Goal: Task Accomplishment & Management: Manage account settings

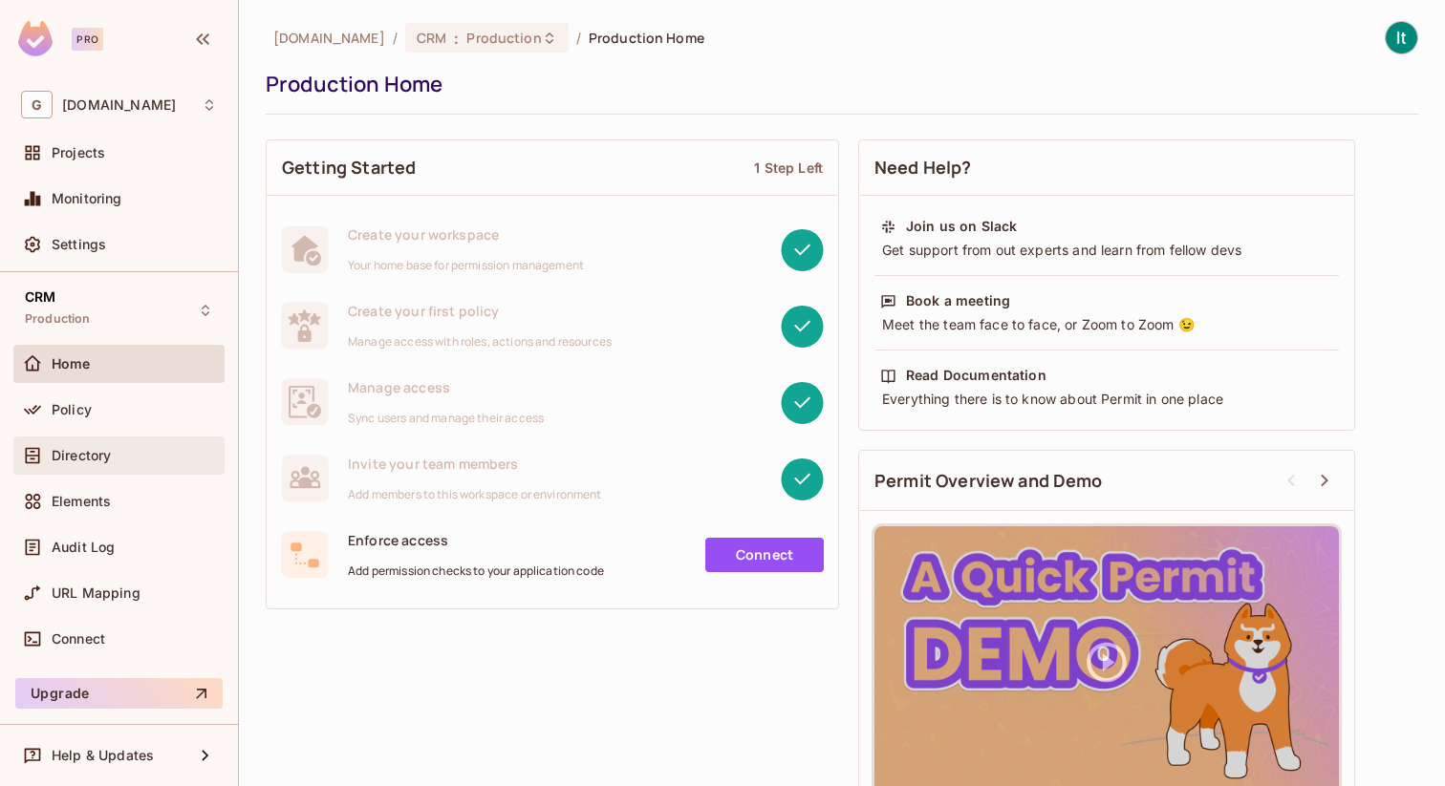
click at [63, 462] on span "Directory" at bounding box center [81, 455] width 59 height 15
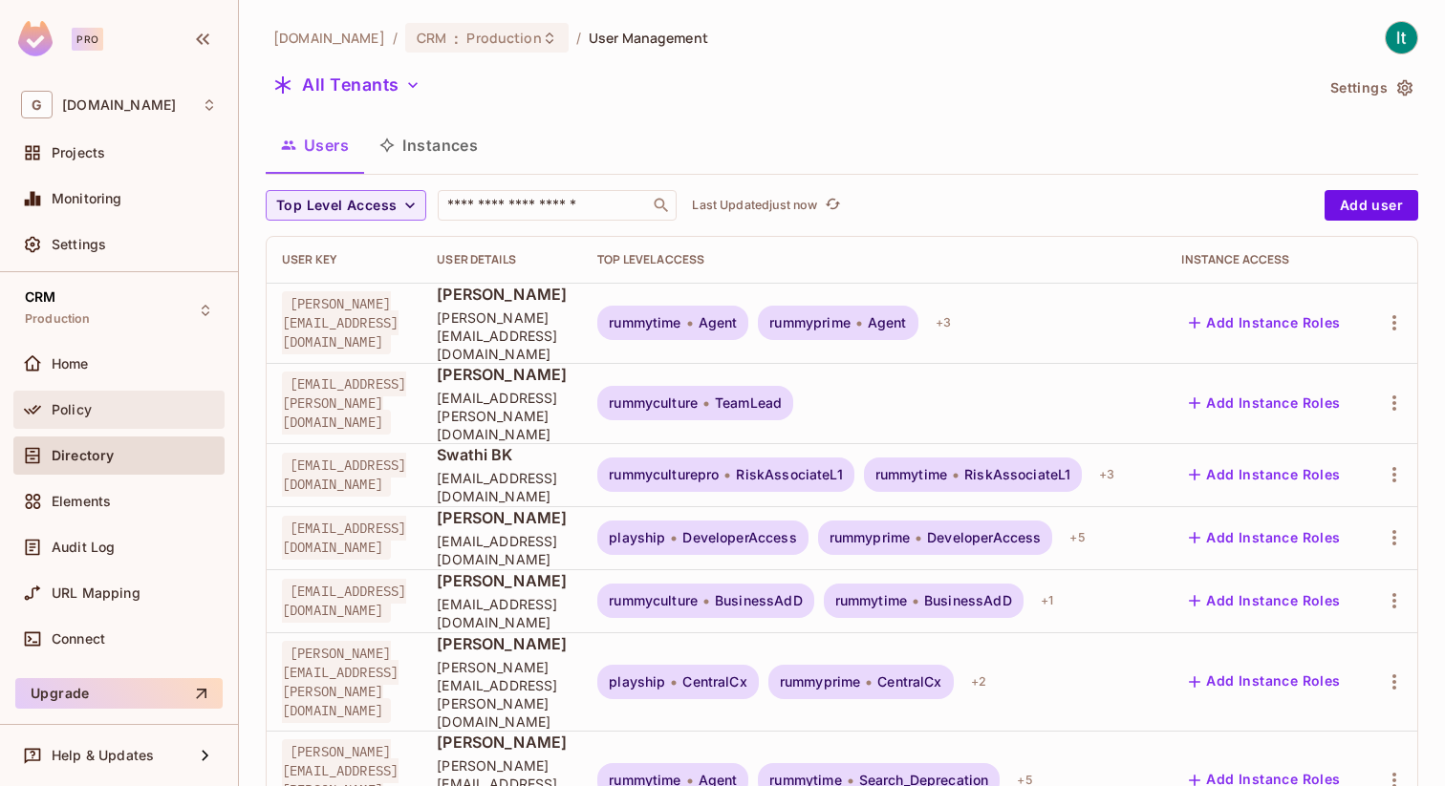
click at [101, 411] on div "Policy" at bounding box center [134, 409] width 165 height 15
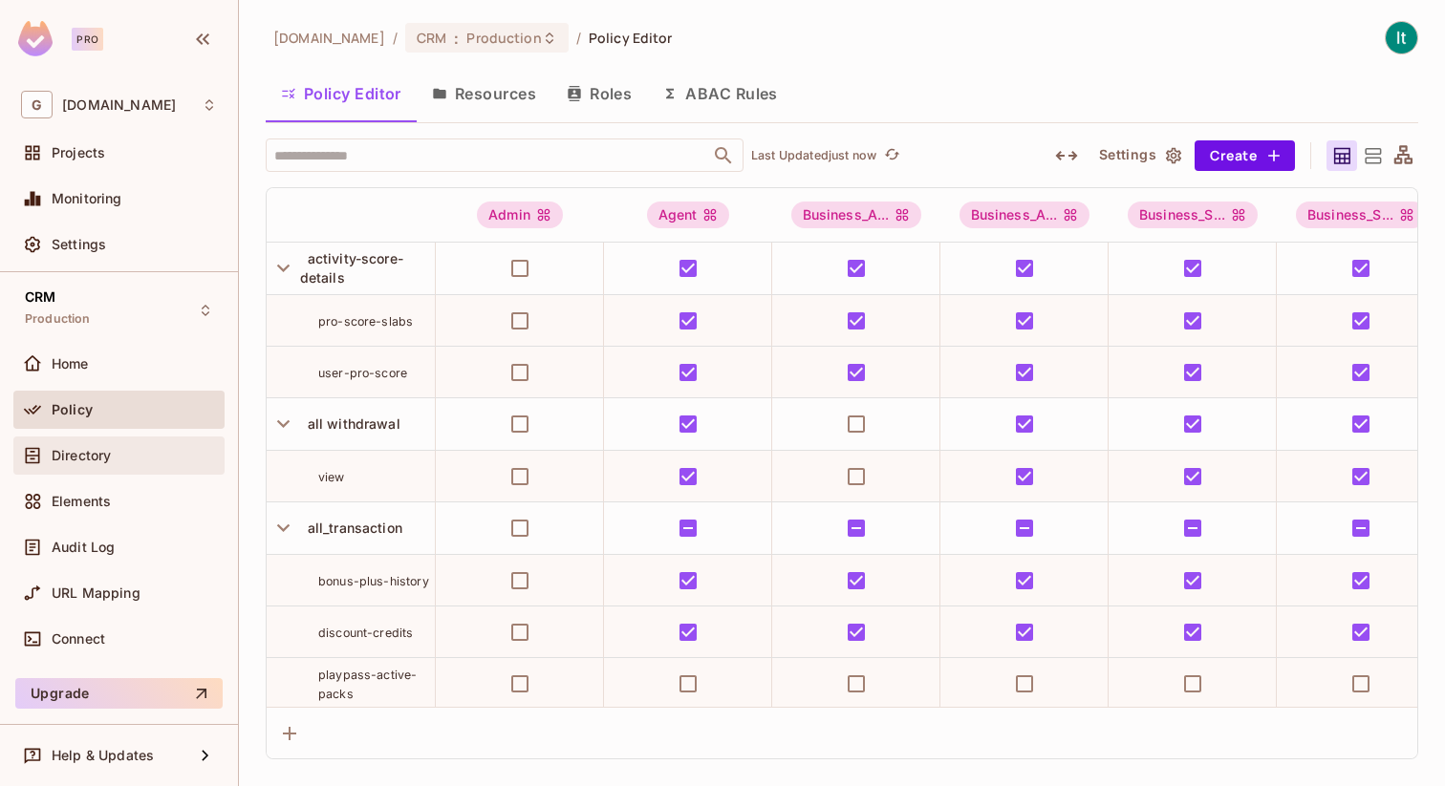
click at [145, 466] on div "Directory" at bounding box center [119, 455] width 196 height 23
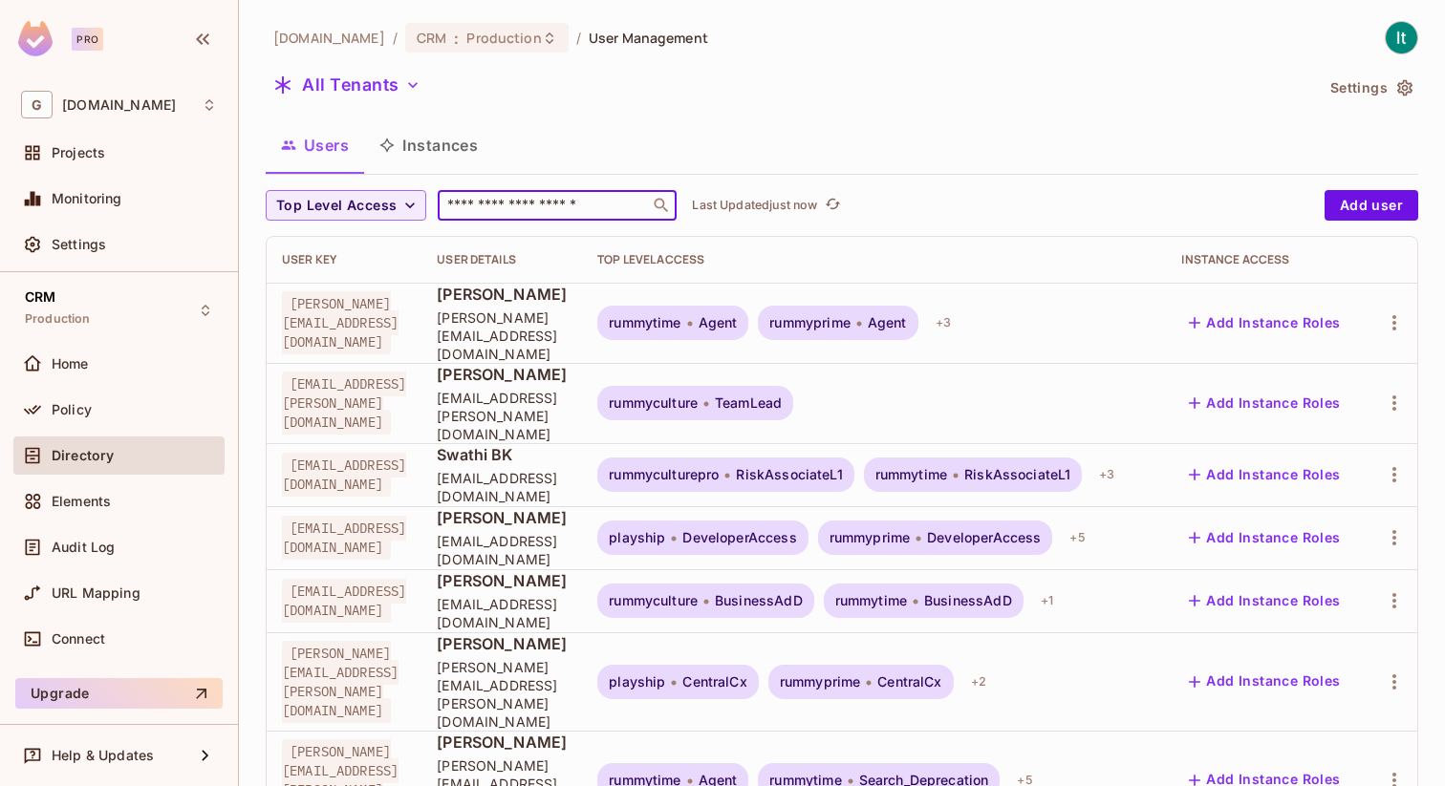
click at [538, 205] on input "text" at bounding box center [543, 205] width 201 height 19
type input "*"
paste input "**********"
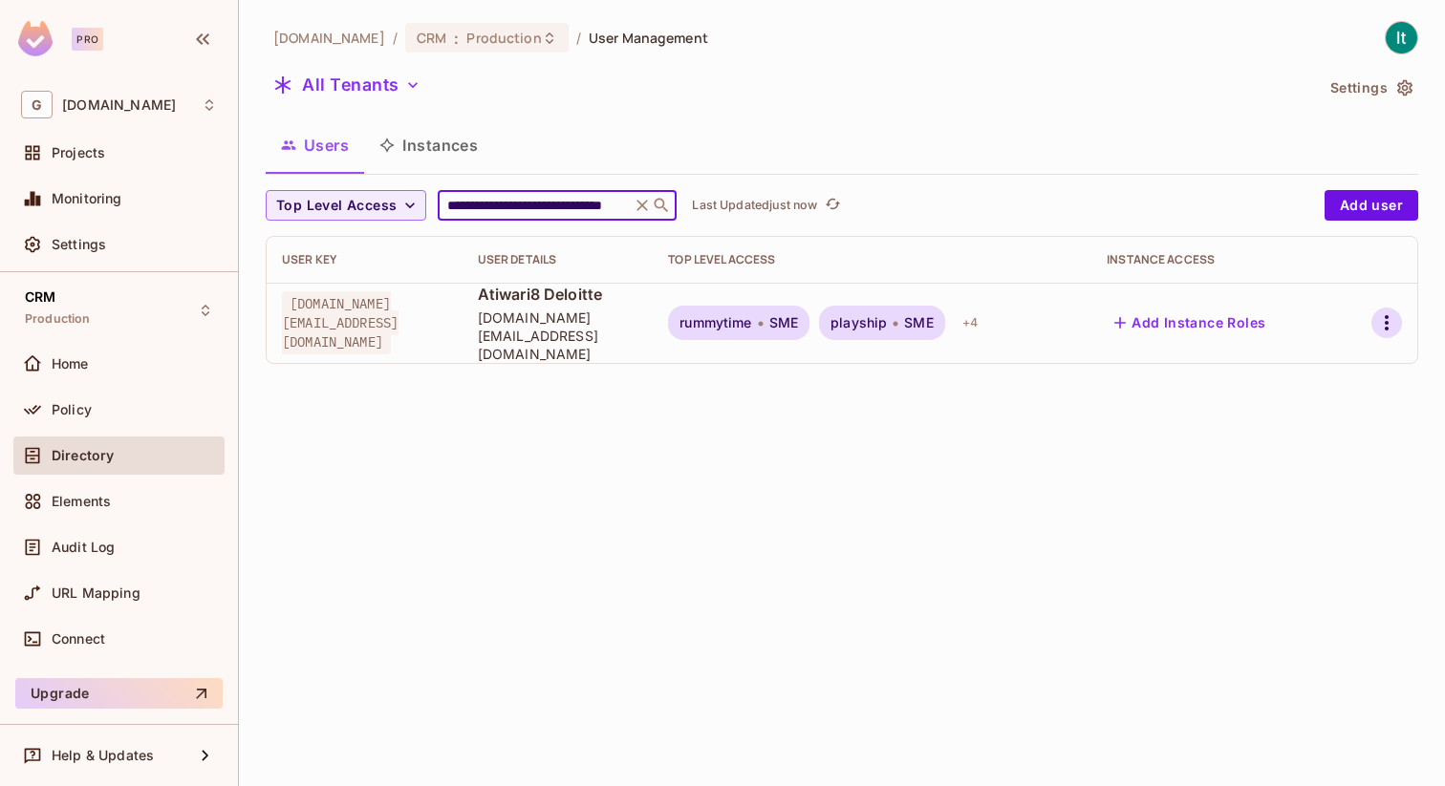
type input "**********"
click at [1398, 311] on icon "button" at bounding box center [1386, 322] width 23 height 23
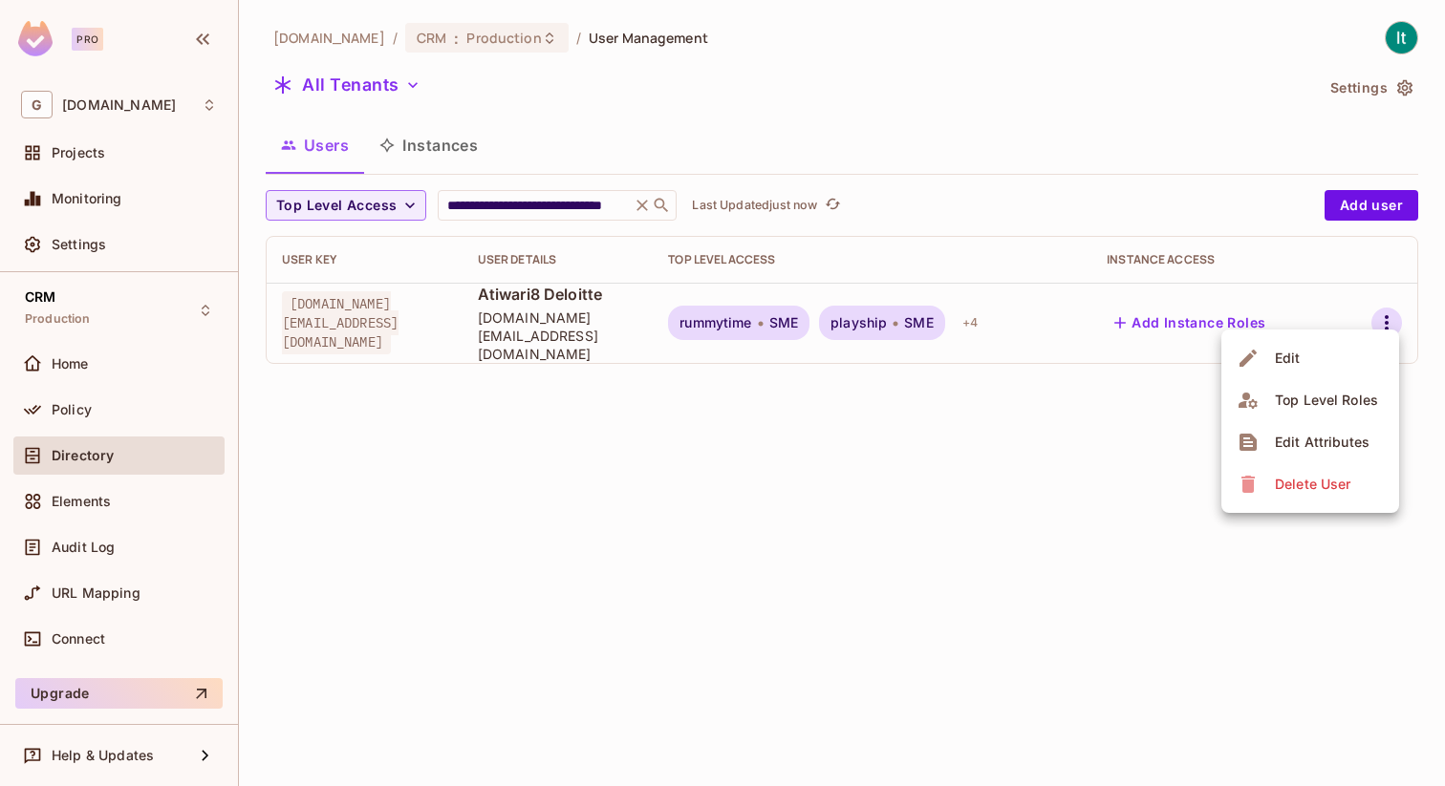
click at [1317, 363] on li "Edit" at bounding box center [1310, 358] width 178 height 42
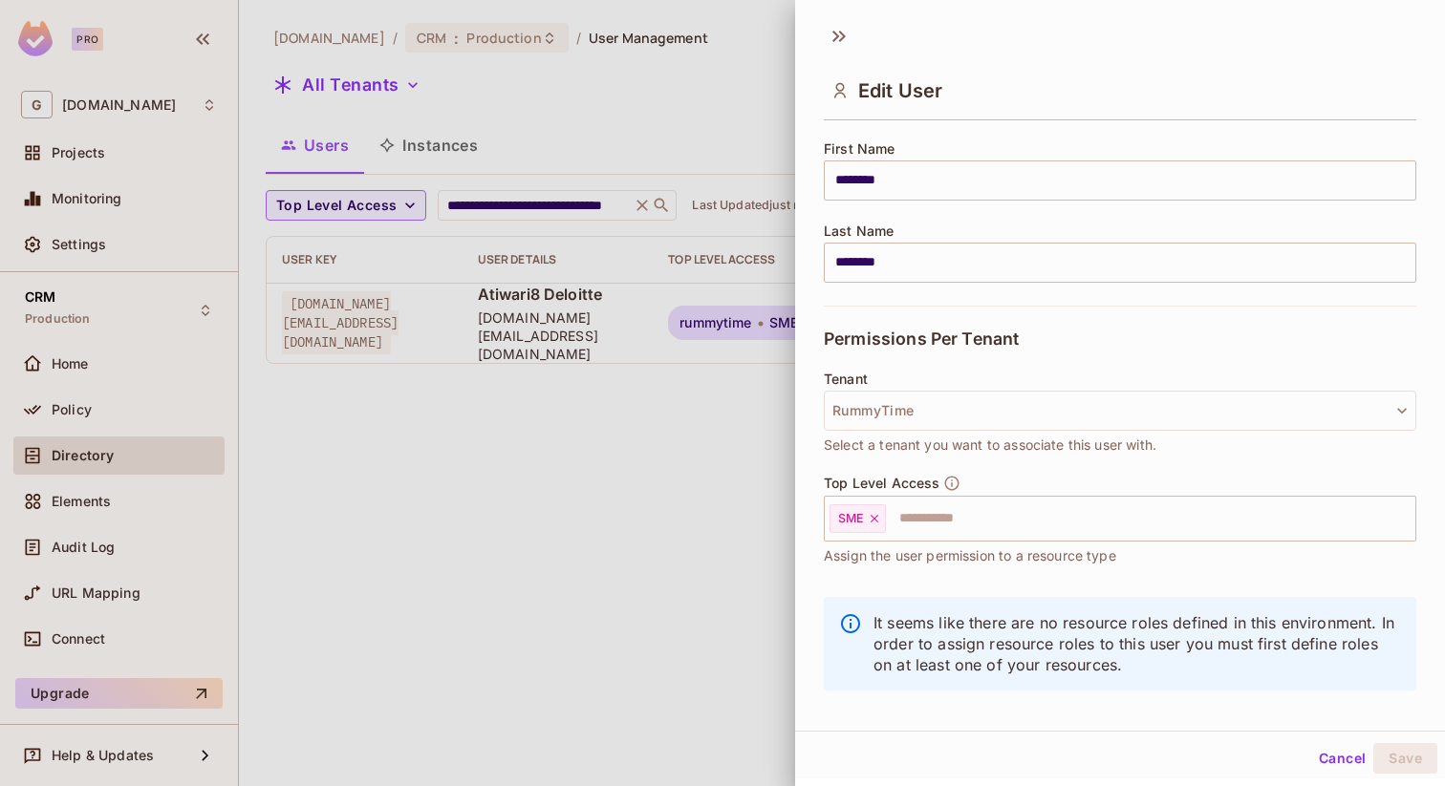
scroll to position [246, 0]
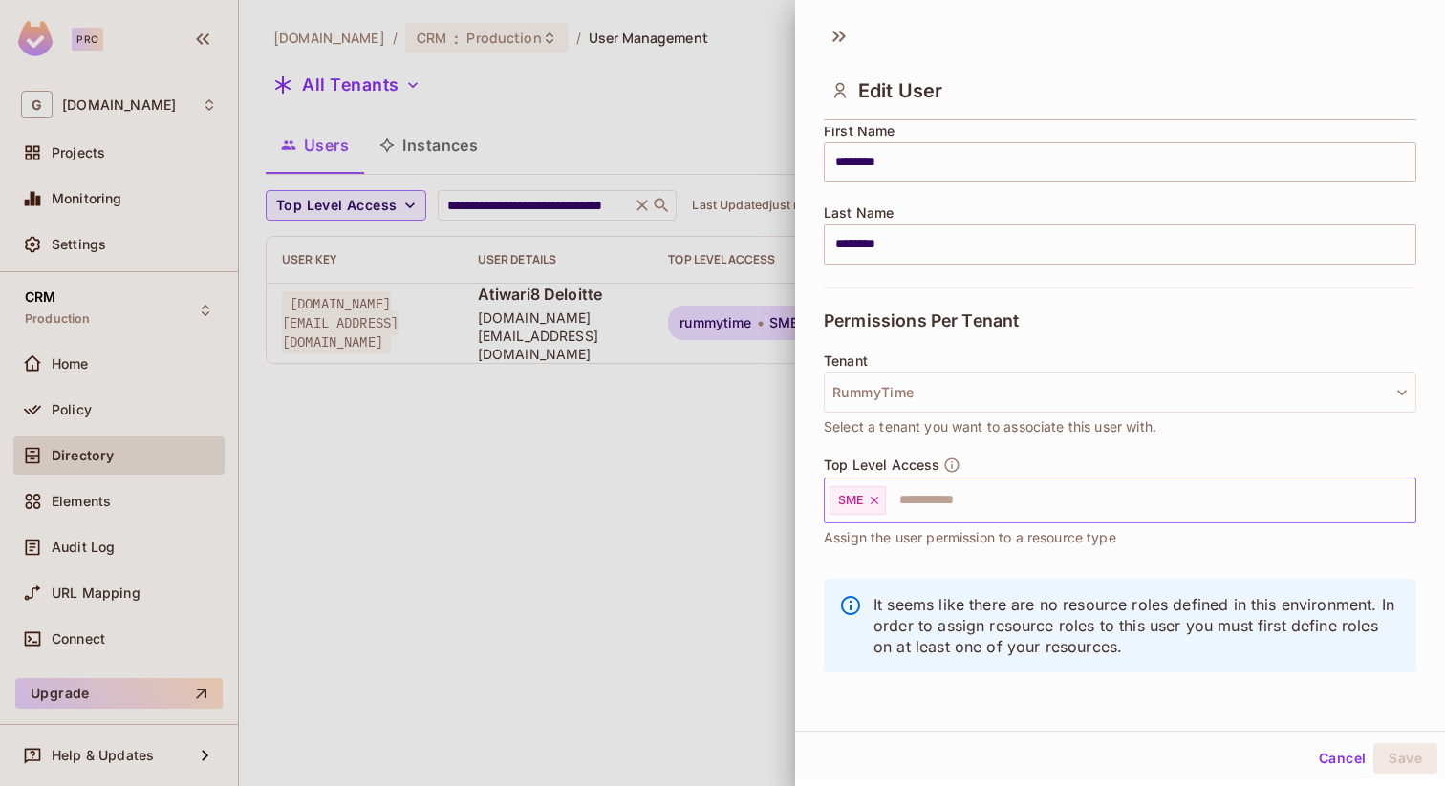
click at [986, 505] on input "text" at bounding box center [1133, 501] width 491 height 38
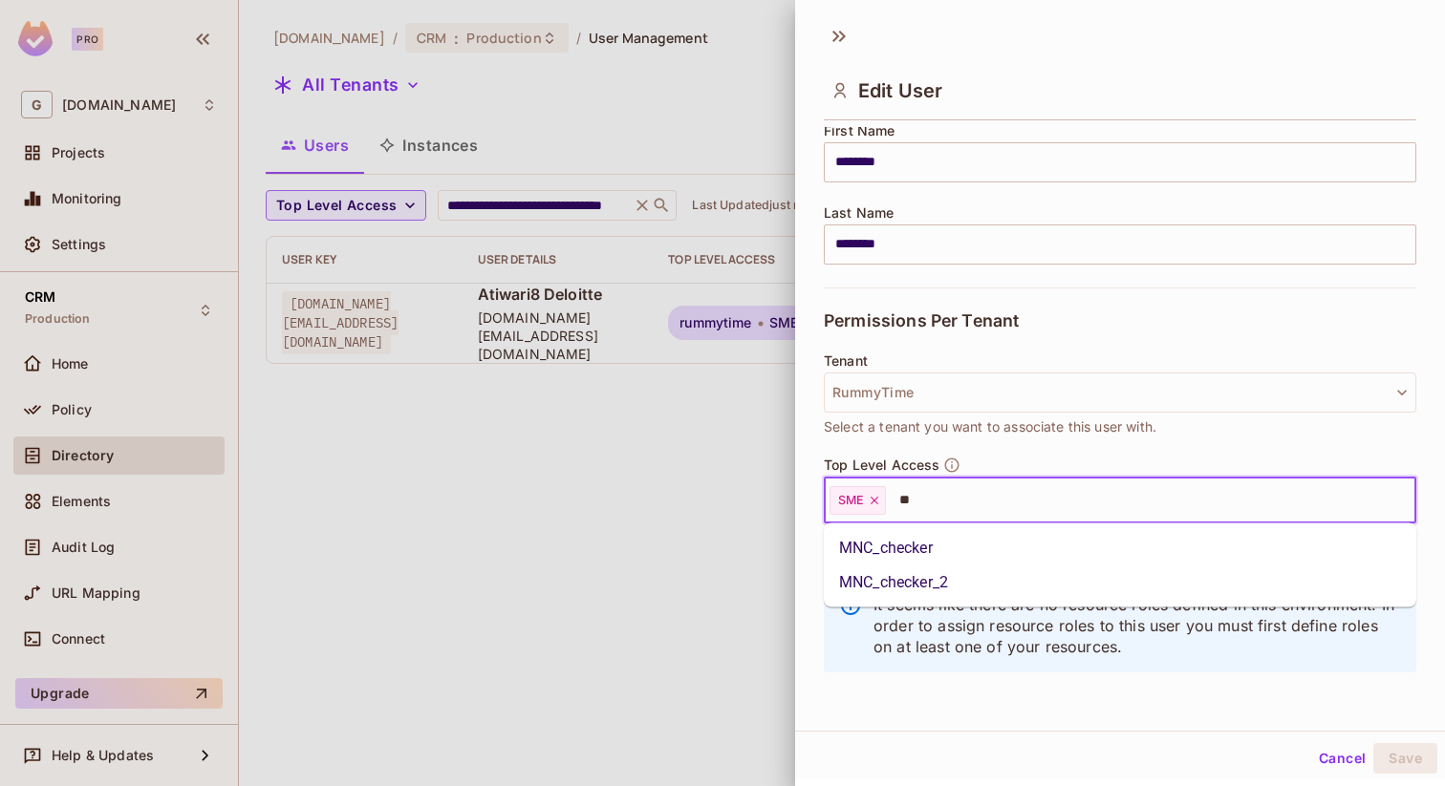
type input "***"
click at [991, 552] on li "MNC_checker" at bounding box center [1120, 548] width 592 height 34
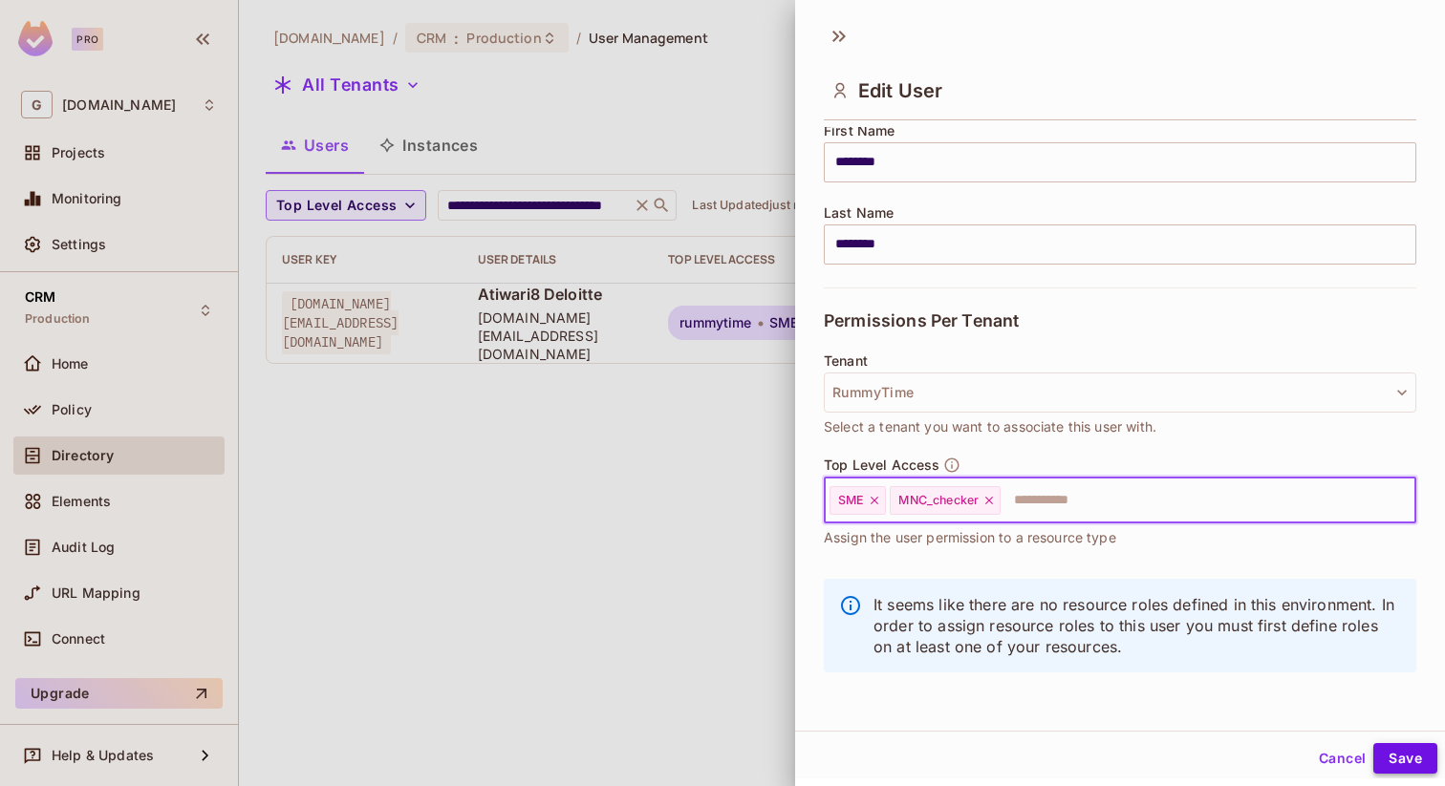
click at [1401, 758] on button "Save" at bounding box center [1405, 758] width 64 height 31
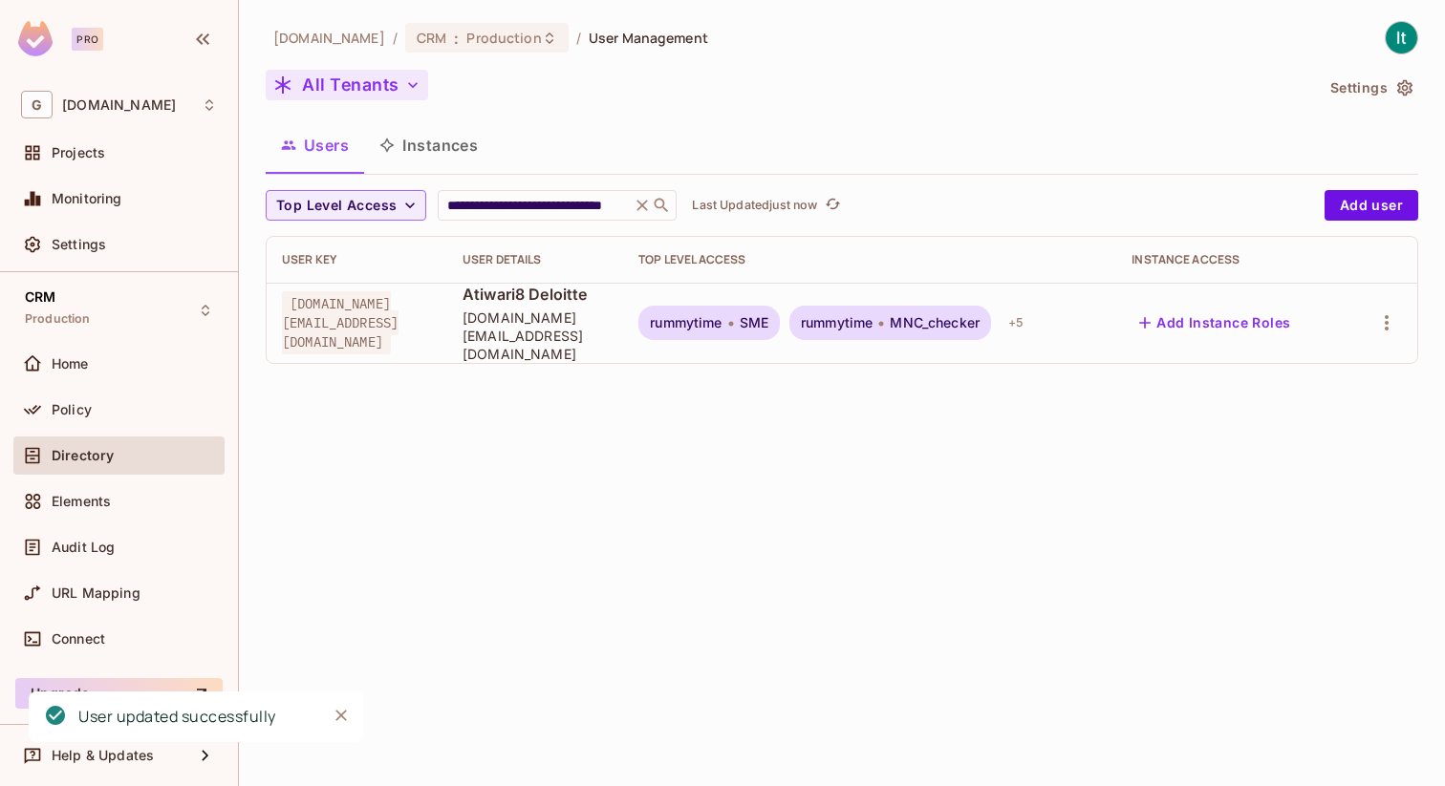
click at [411, 83] on icon "button" at bounding box center [412, 84] width 19 height 19
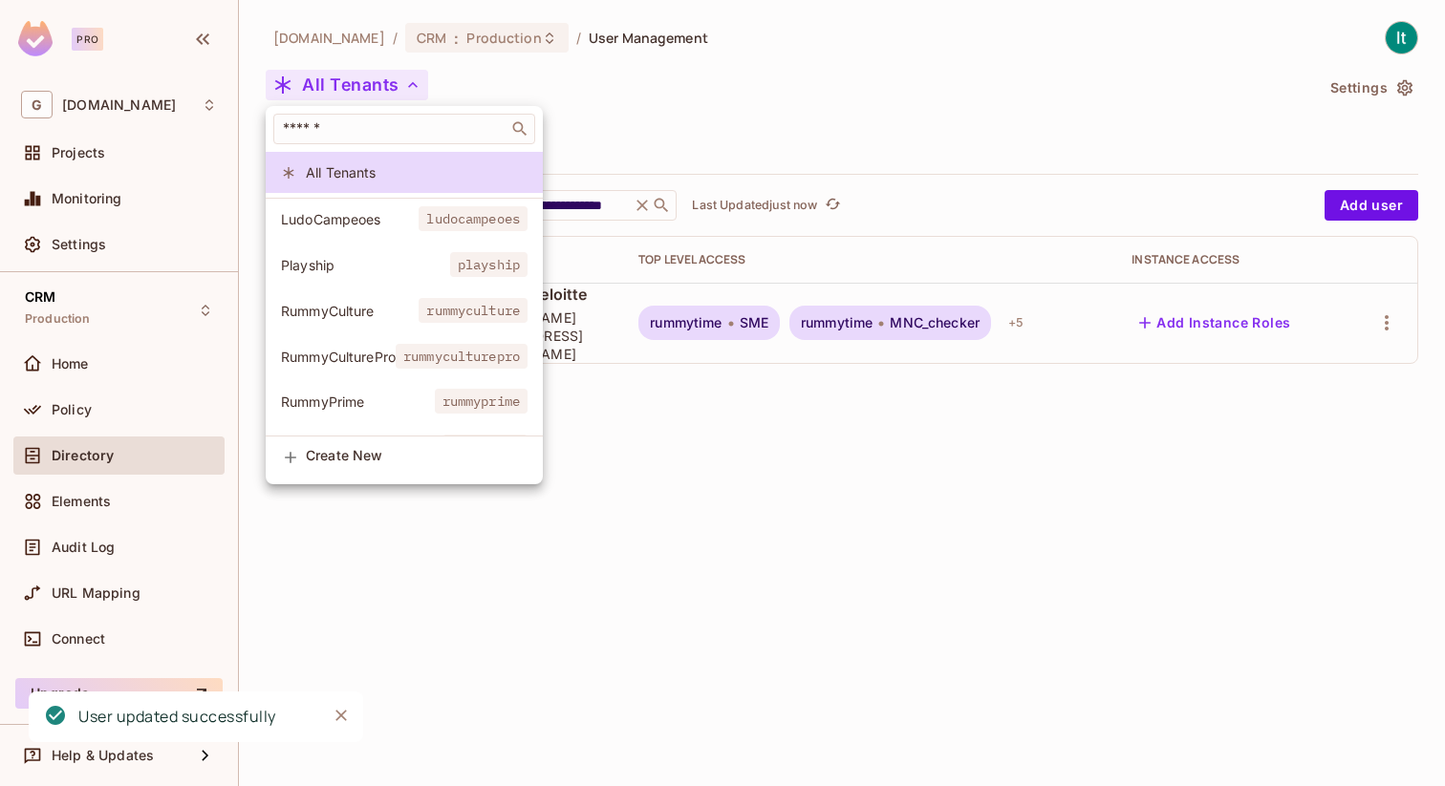
click at [373, 225] on span "LudoCampeoes" at bounding box center [350, 219] width 138 height 18
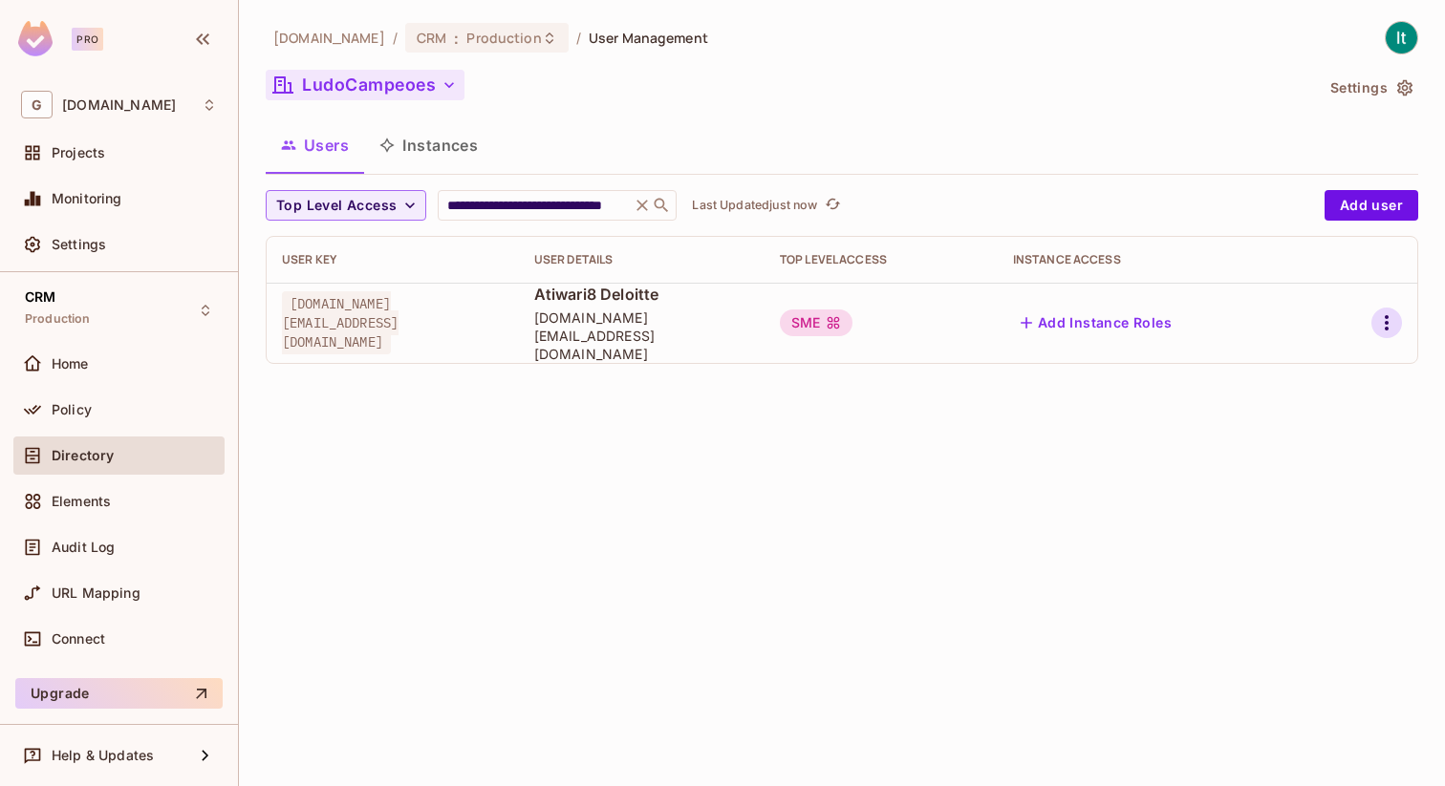
click at [1387, 316] on icon "button" at bounding box center [1386, 322] width 23 height 23
click at [1300, 353] on span "Edit" at bounding box center [1285, 358] width 37 height 31
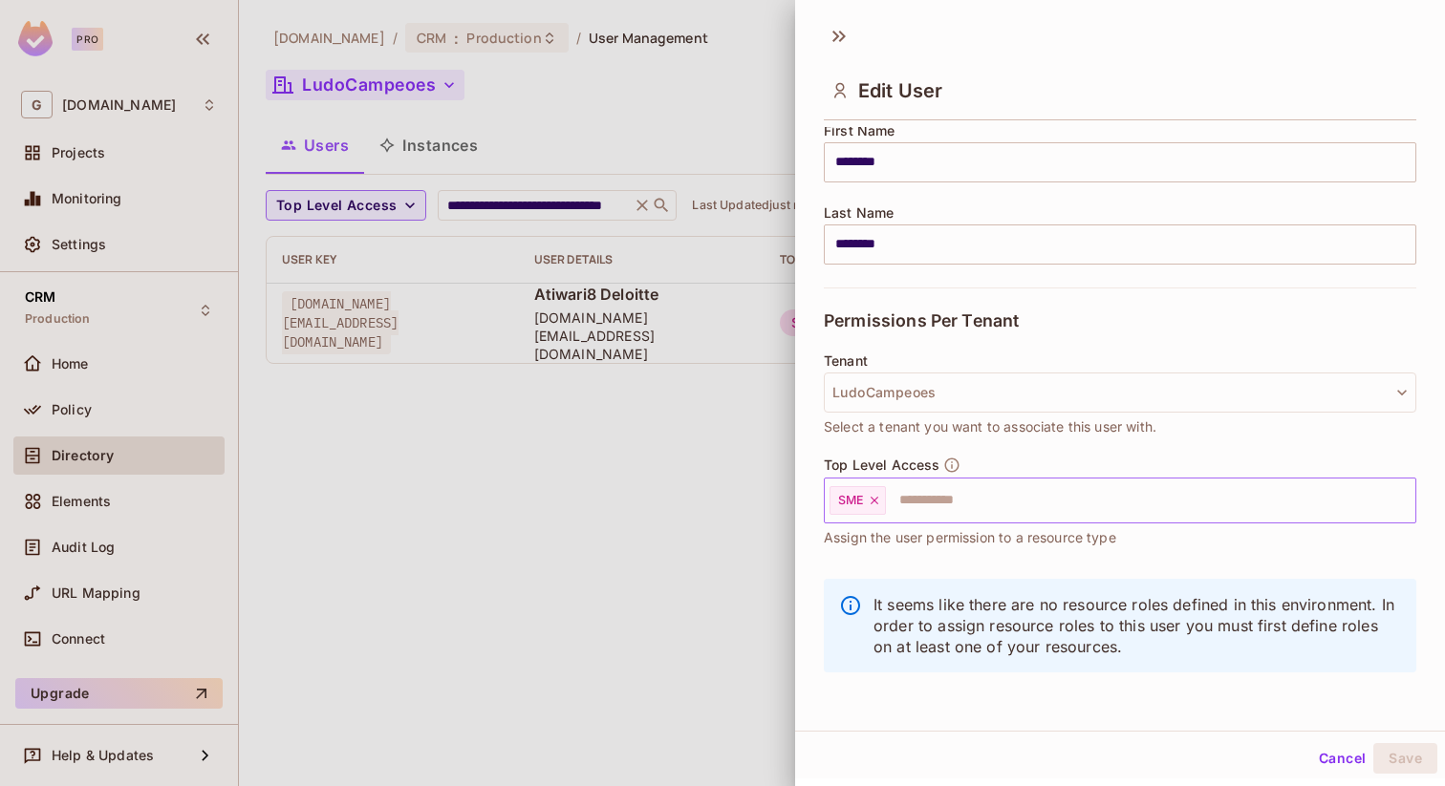
click at [1001, 505] on input "text" at bounding box center [1133, 501] width 491 height 38
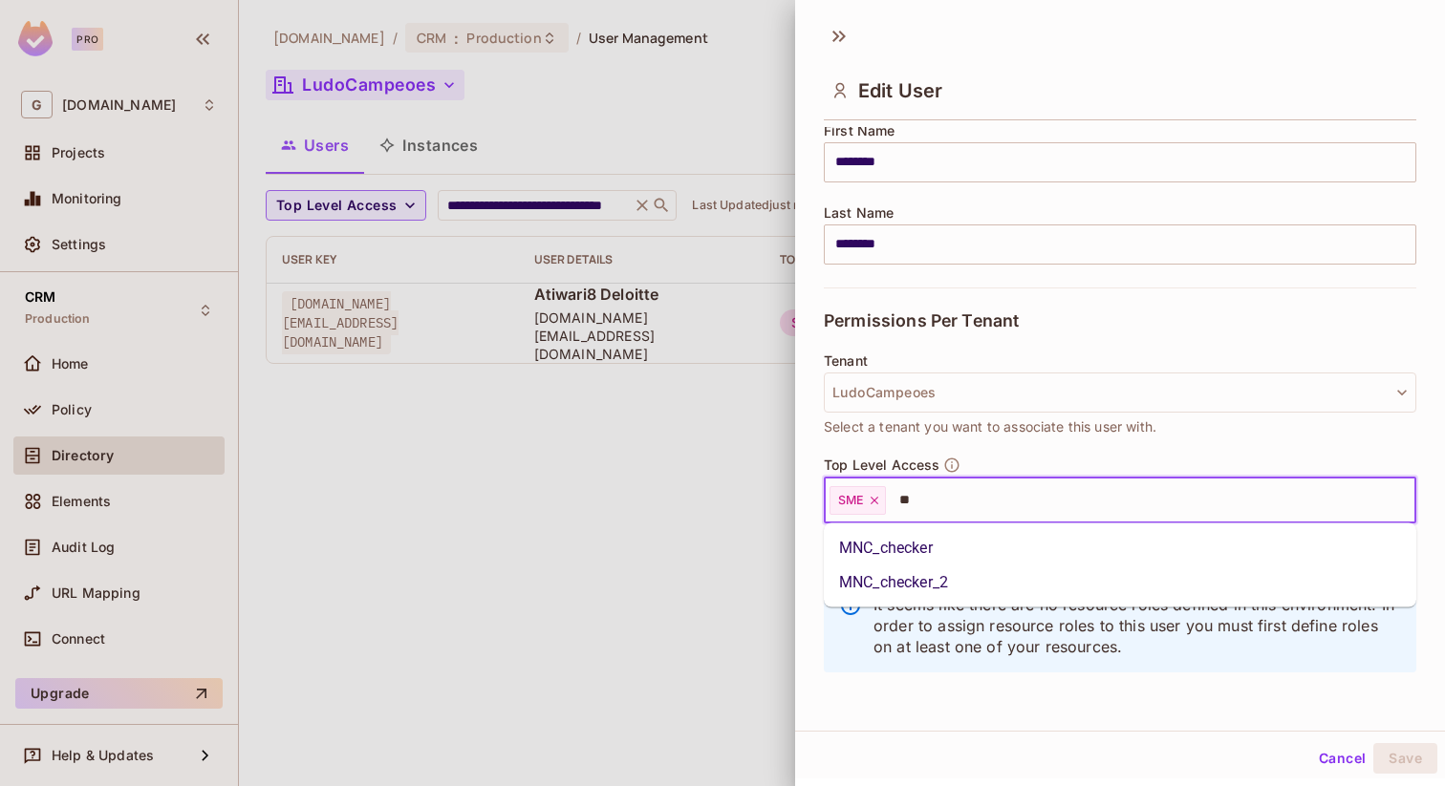
type input "***"
click at [1008, 548] on li "MNC_checker" at bounding box center [1120, 548] width 592 height 34
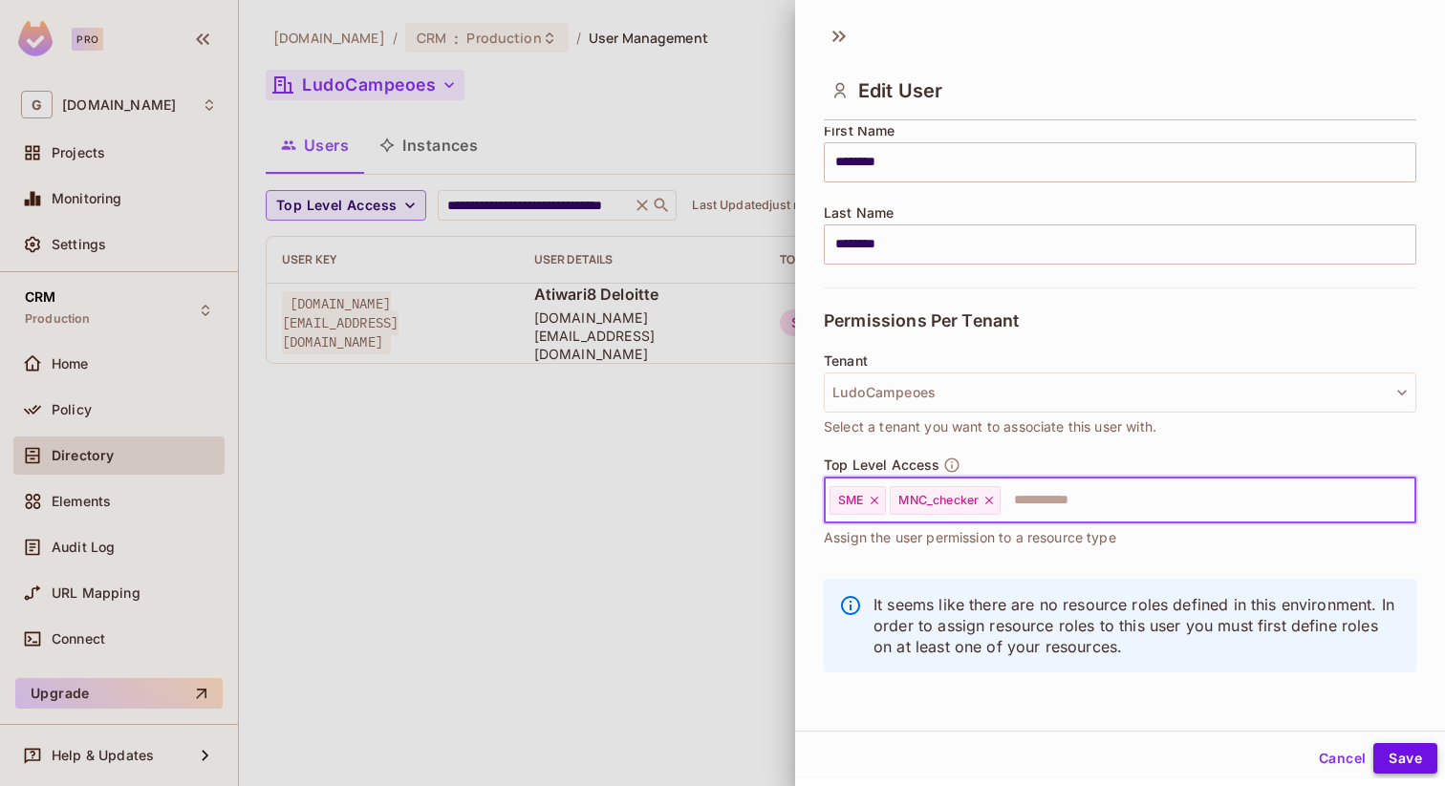
click at [1395, 753] on button "Save" at bounding box center [1405, 758] width 64 height 31
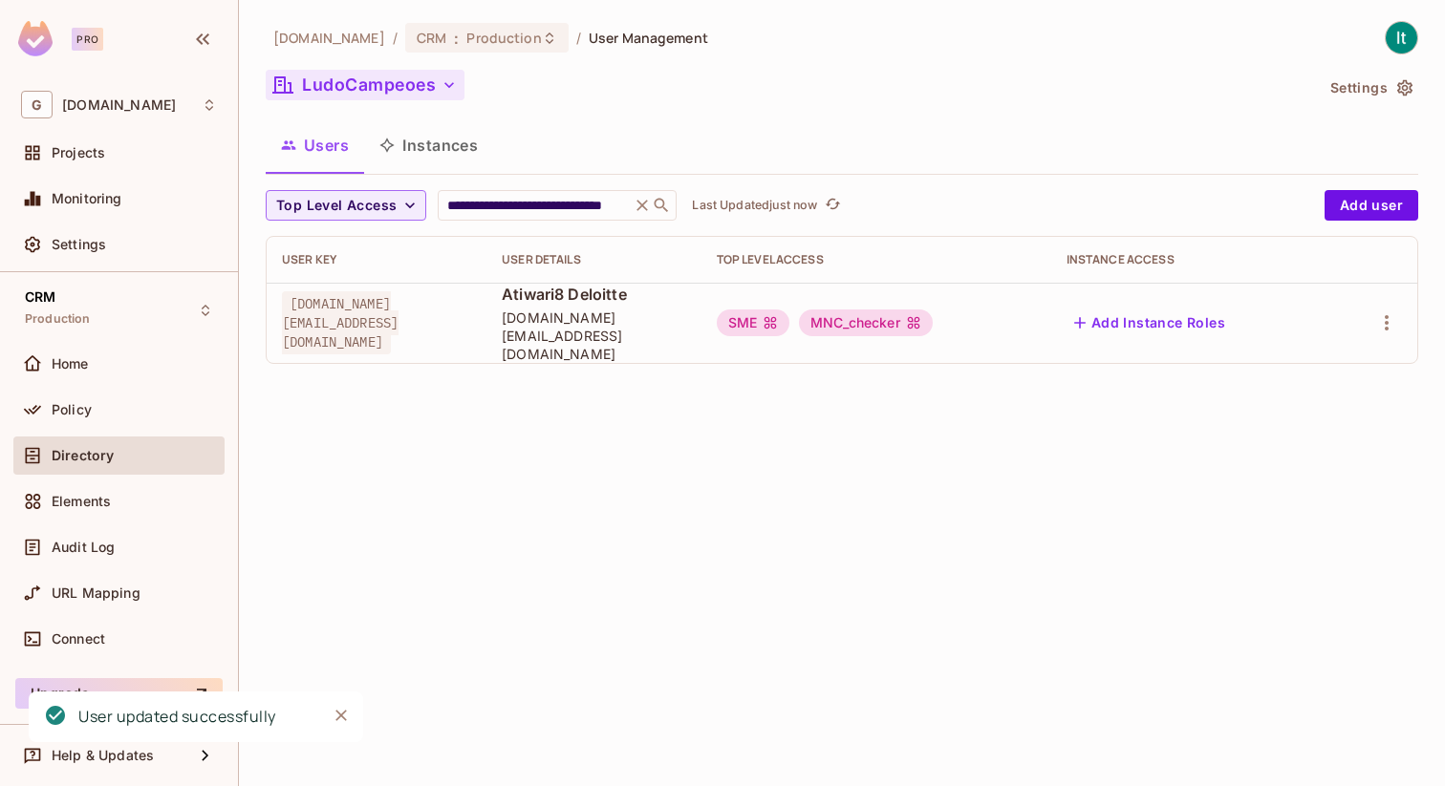
click at [450, 88] on icon "button" at bounding box center [448, 84] width 19 height 19
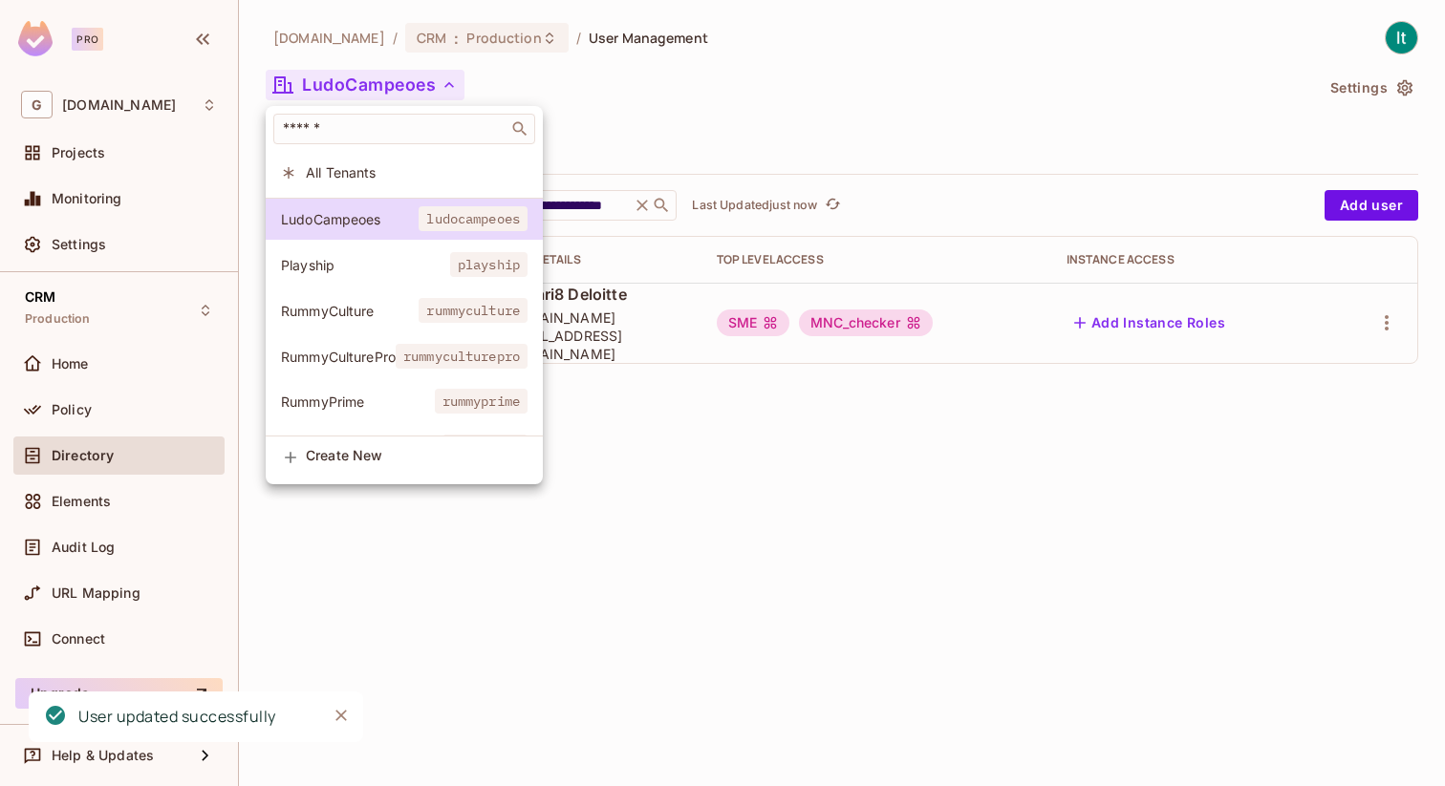
click at [373, 280] on li "Playship playship" at bounding box center [404, 265] width 277 height 41
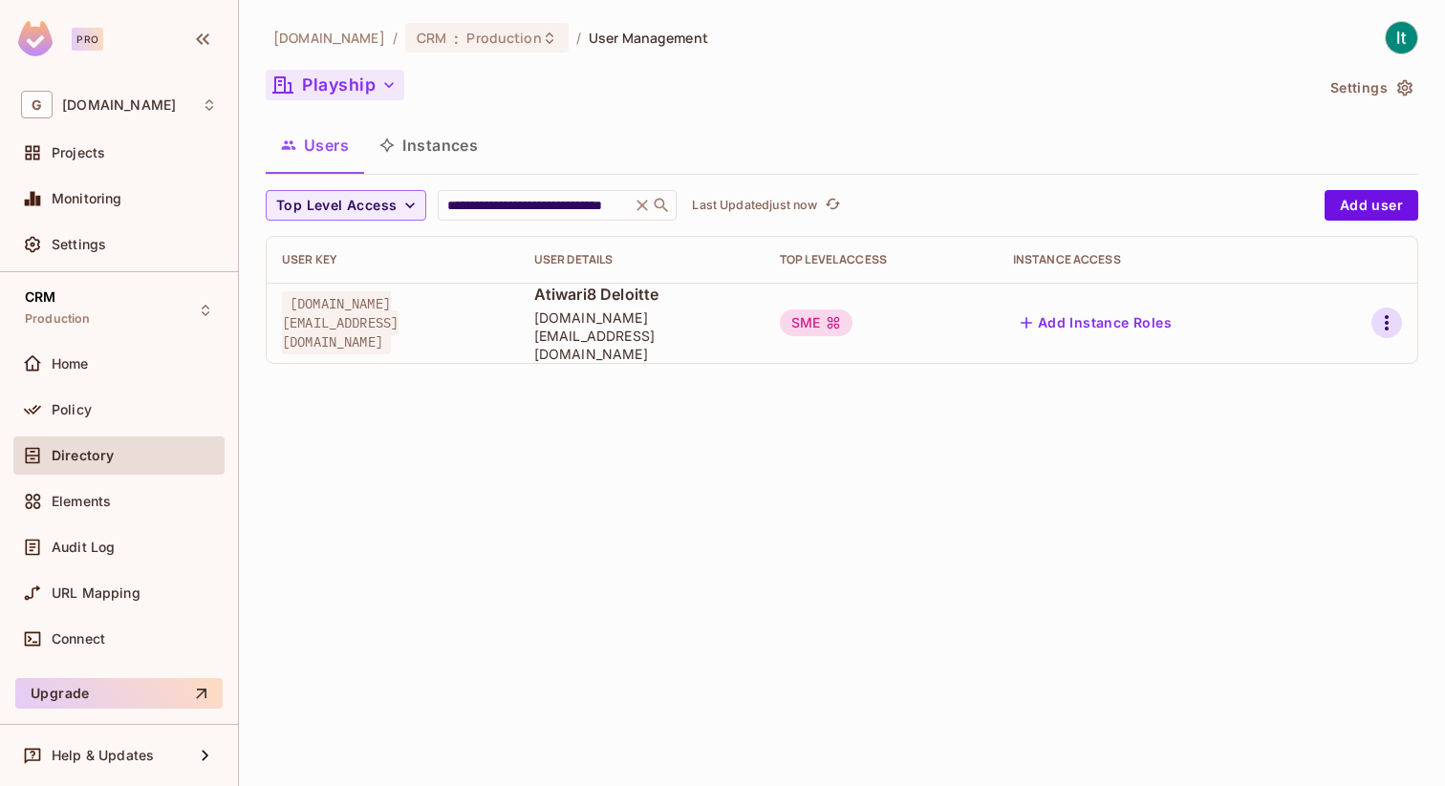
click at [1383, 317] on icon "button" at bounding box center [1386, 322] width 23 height 23
click at [1295, 376] on li "Edit" at bounding box center [1303, 358] width 169 height 42
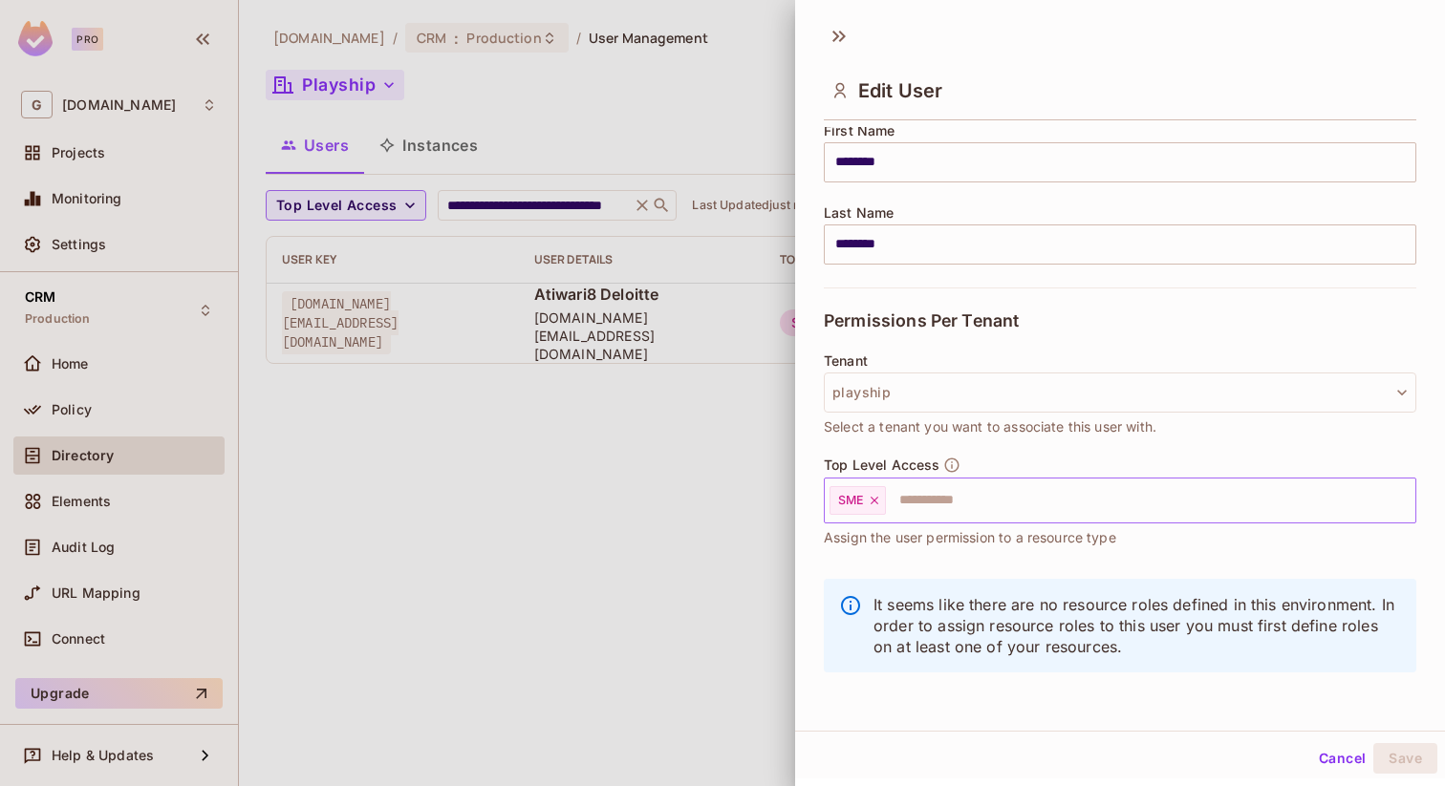
click at [992, 506] on input "text" at bounding box center [1133, 501] width 491 height 38
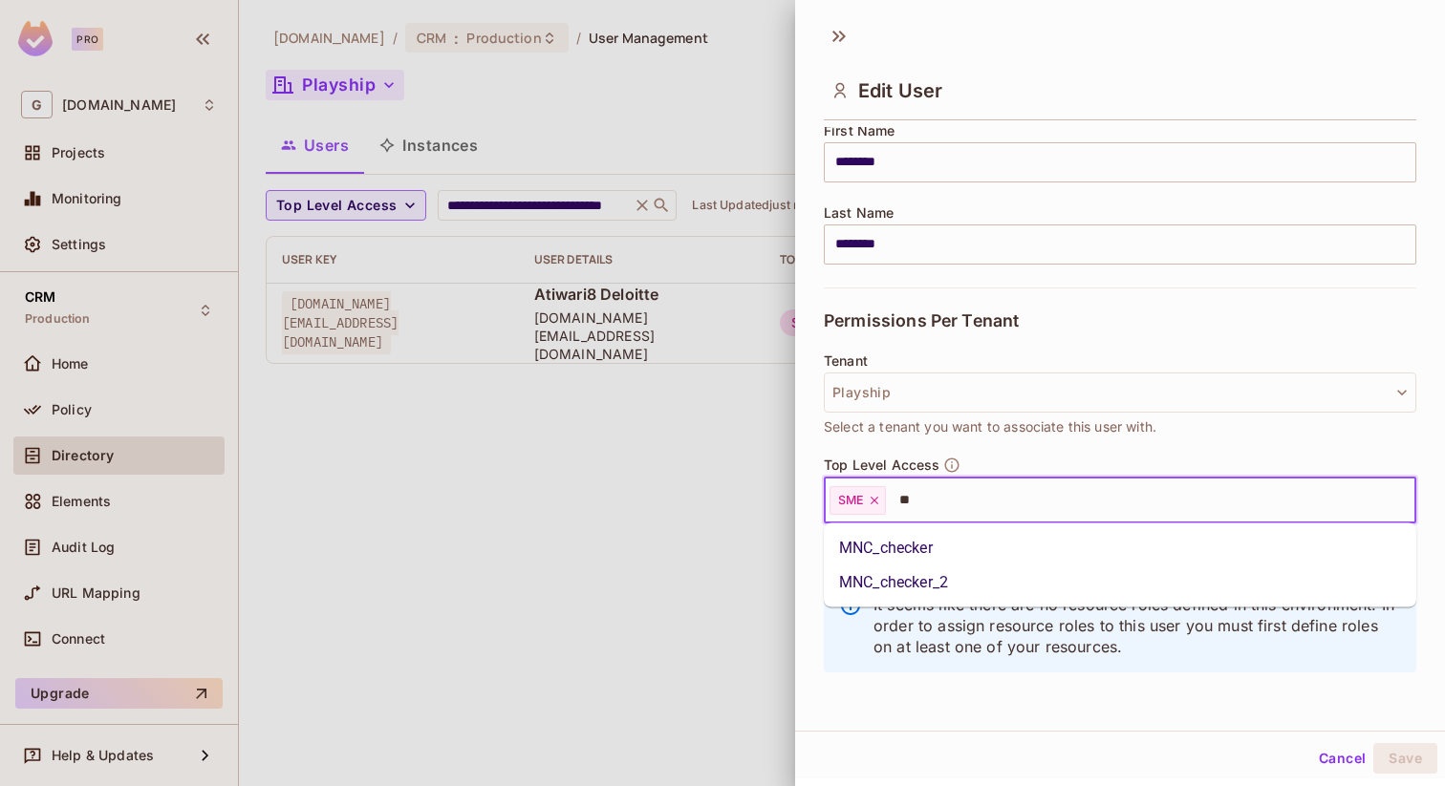
type input "***"
click at [1017, 563] on li "MNC_checker" at bounding box center [1120, 548] width 592 height 34
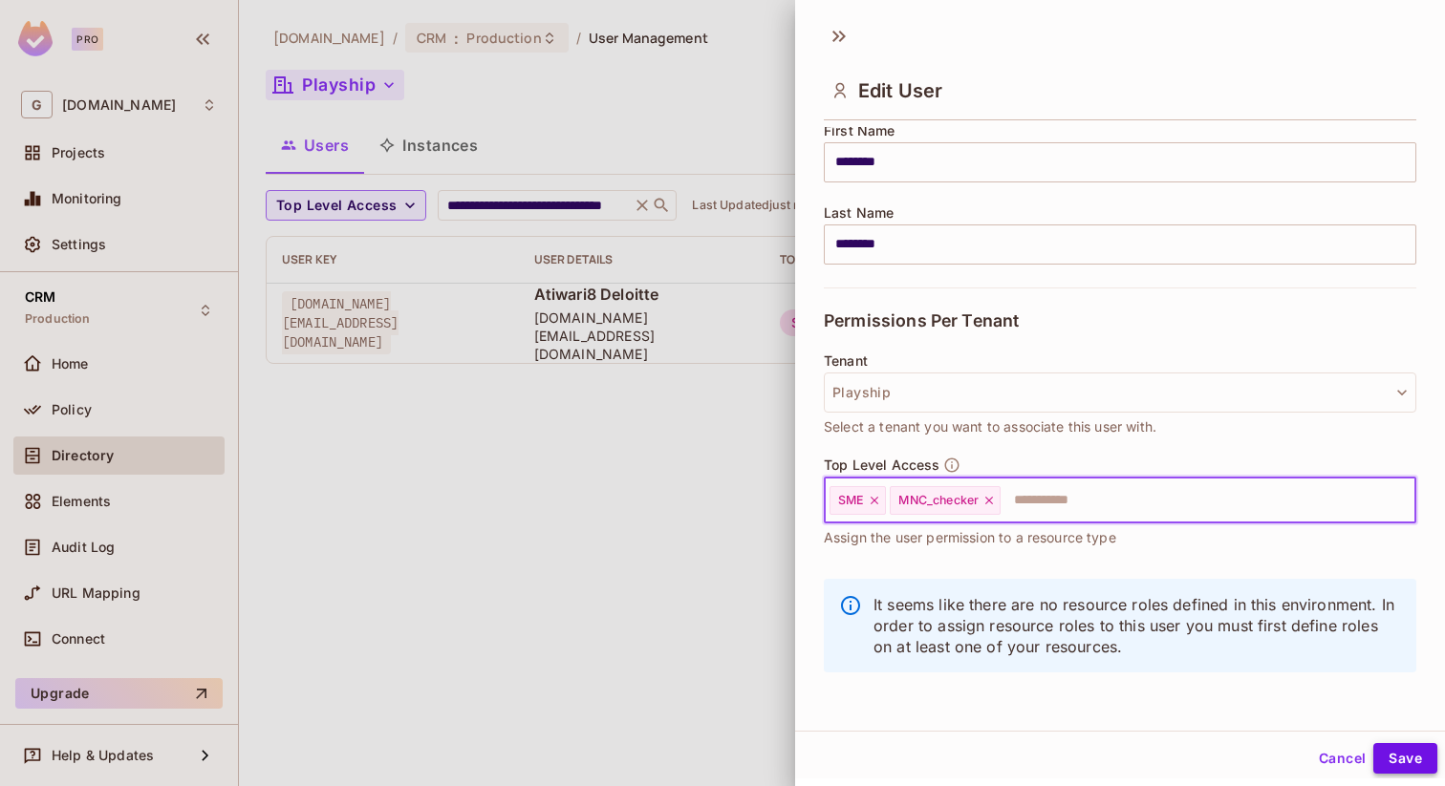
click at [1393, 751] on button "Save" at bounding box center [1405, 758] width 64 height 31
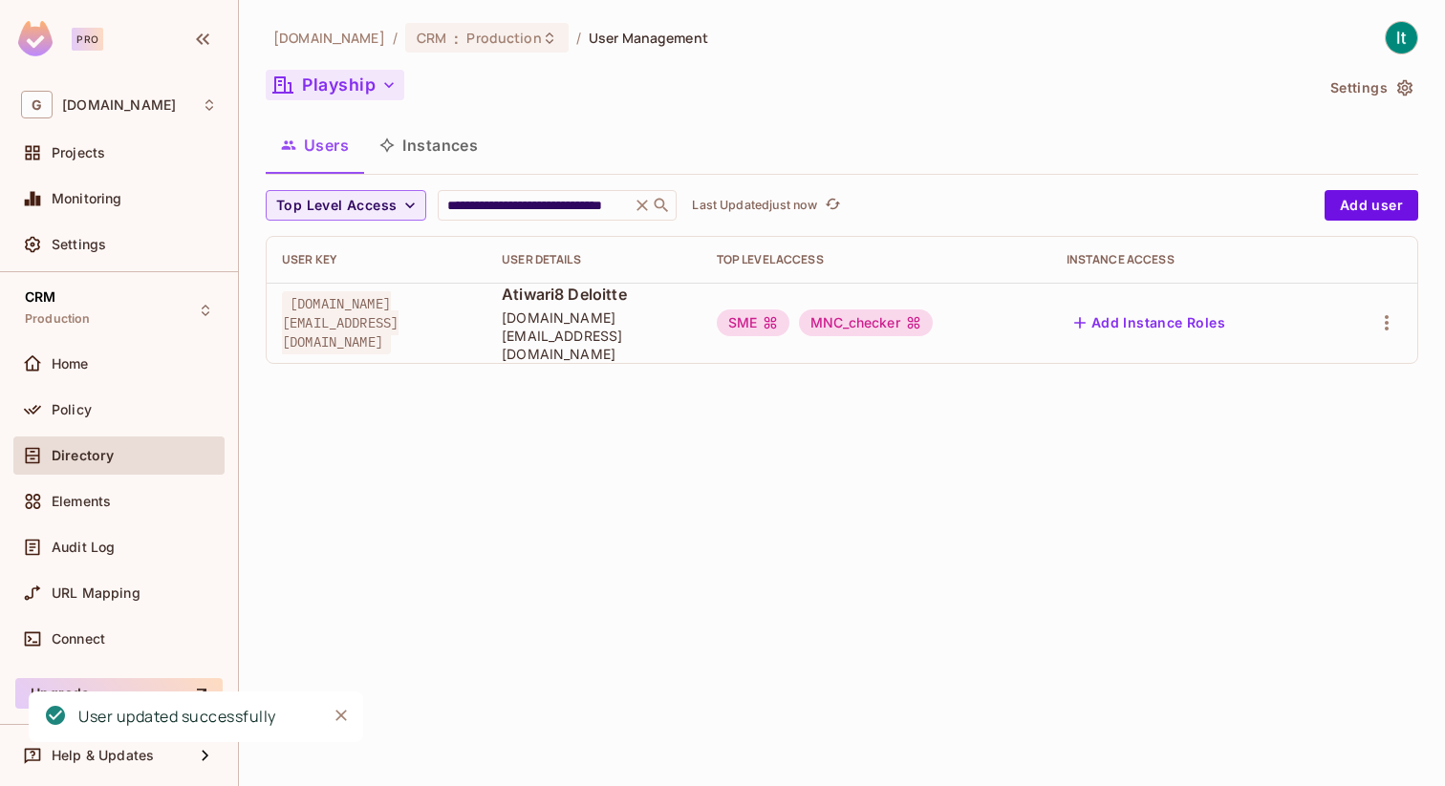
click at [388, 89] on icon "button" at bounding box center [388, 84] width 19 height 19
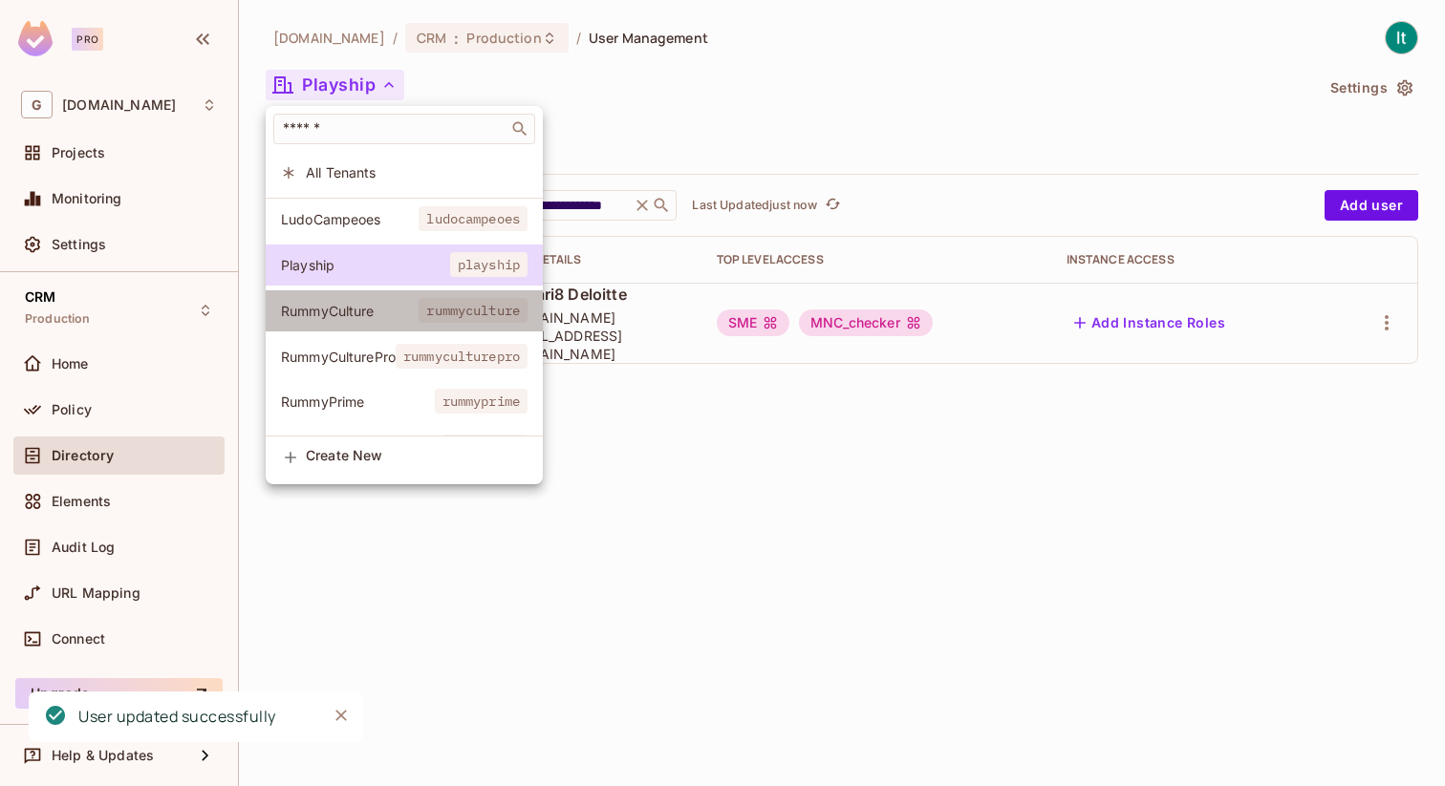
click at [370, 299] on li "RummyCulture rummyculture" at bounding box center [404, 310] width 277 height 41
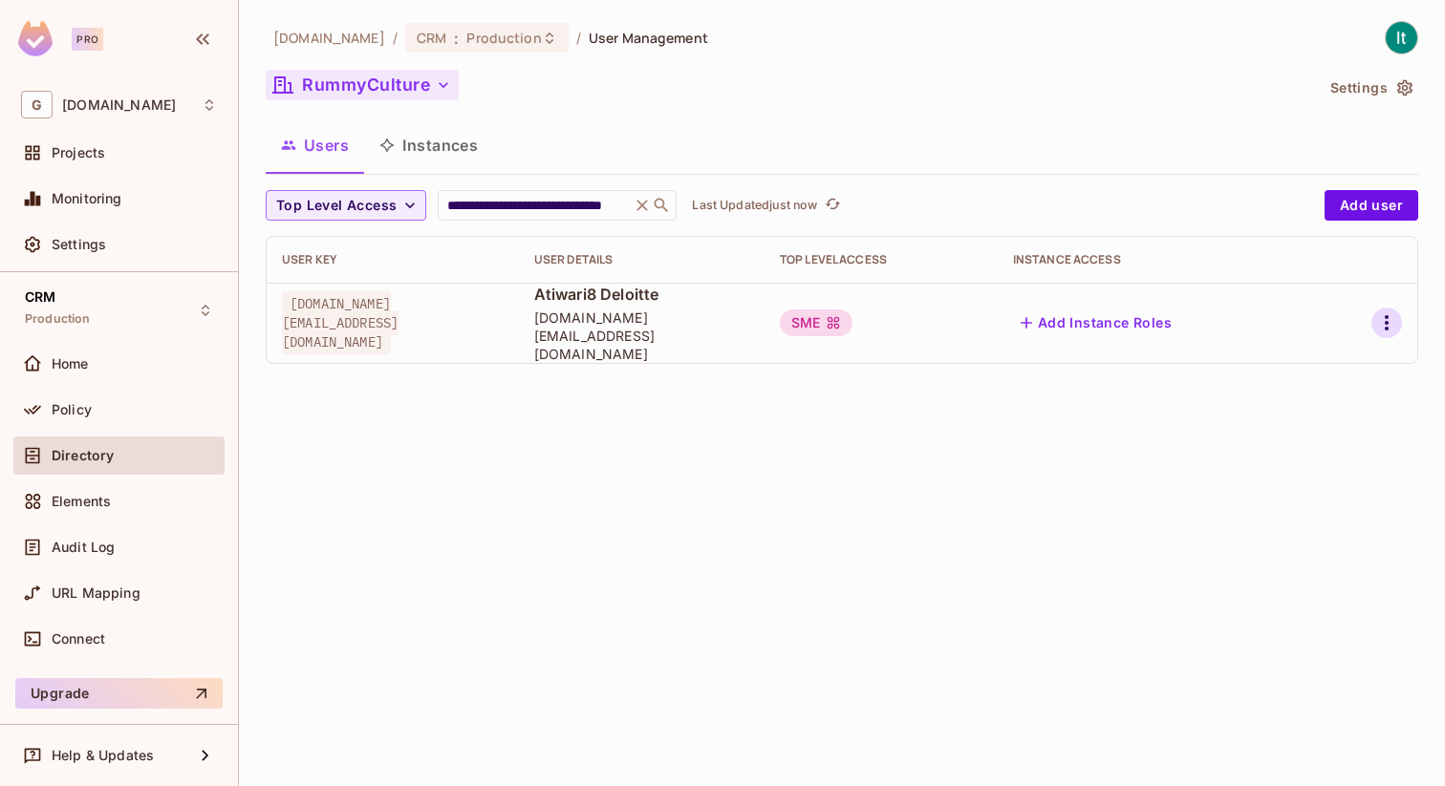
click at [1391, 317] on icon "button" at bounding box center [1386, 322] width 23 height 23
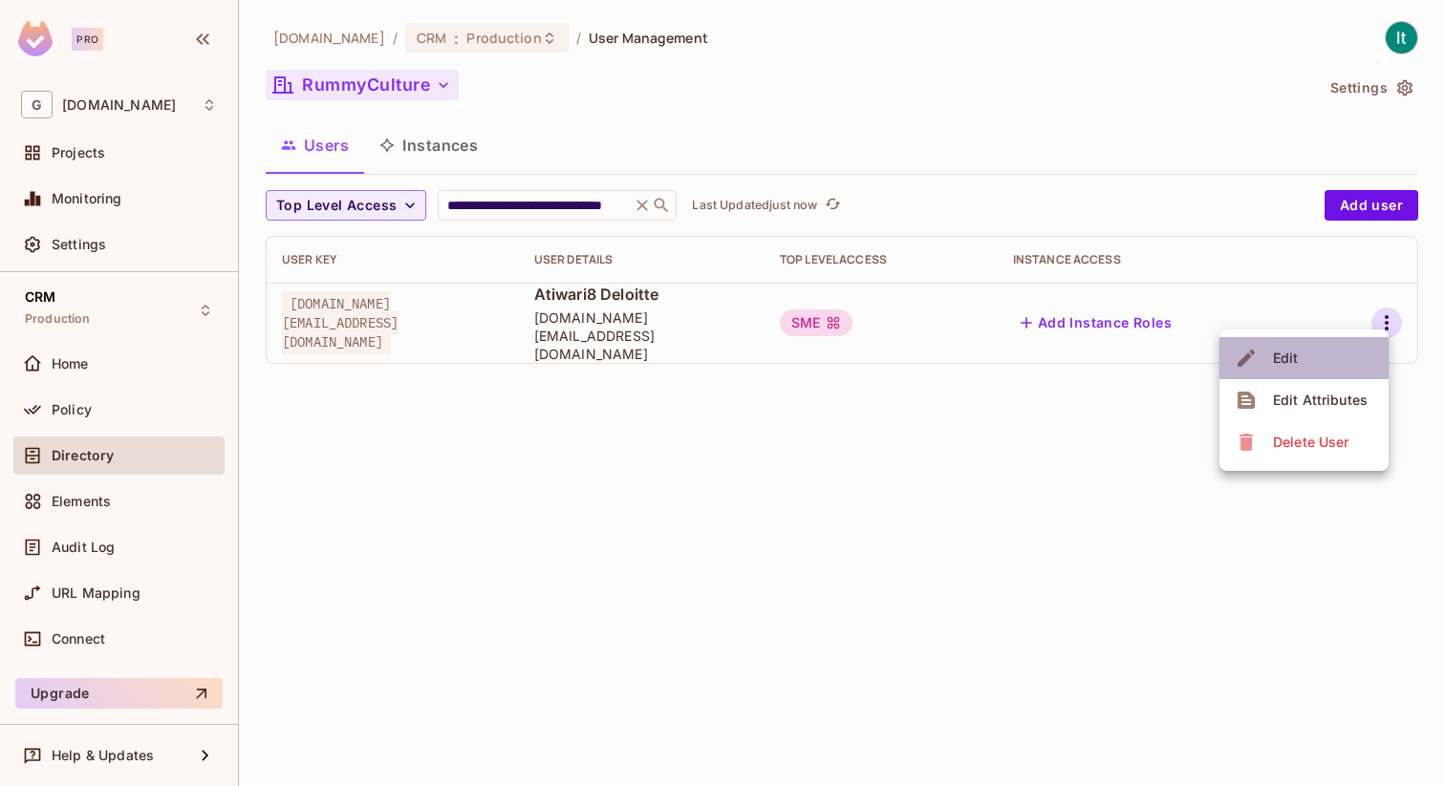
click at [1341, 354] on li "Edit" at bounding box center [1303, 358] width 169 height 42
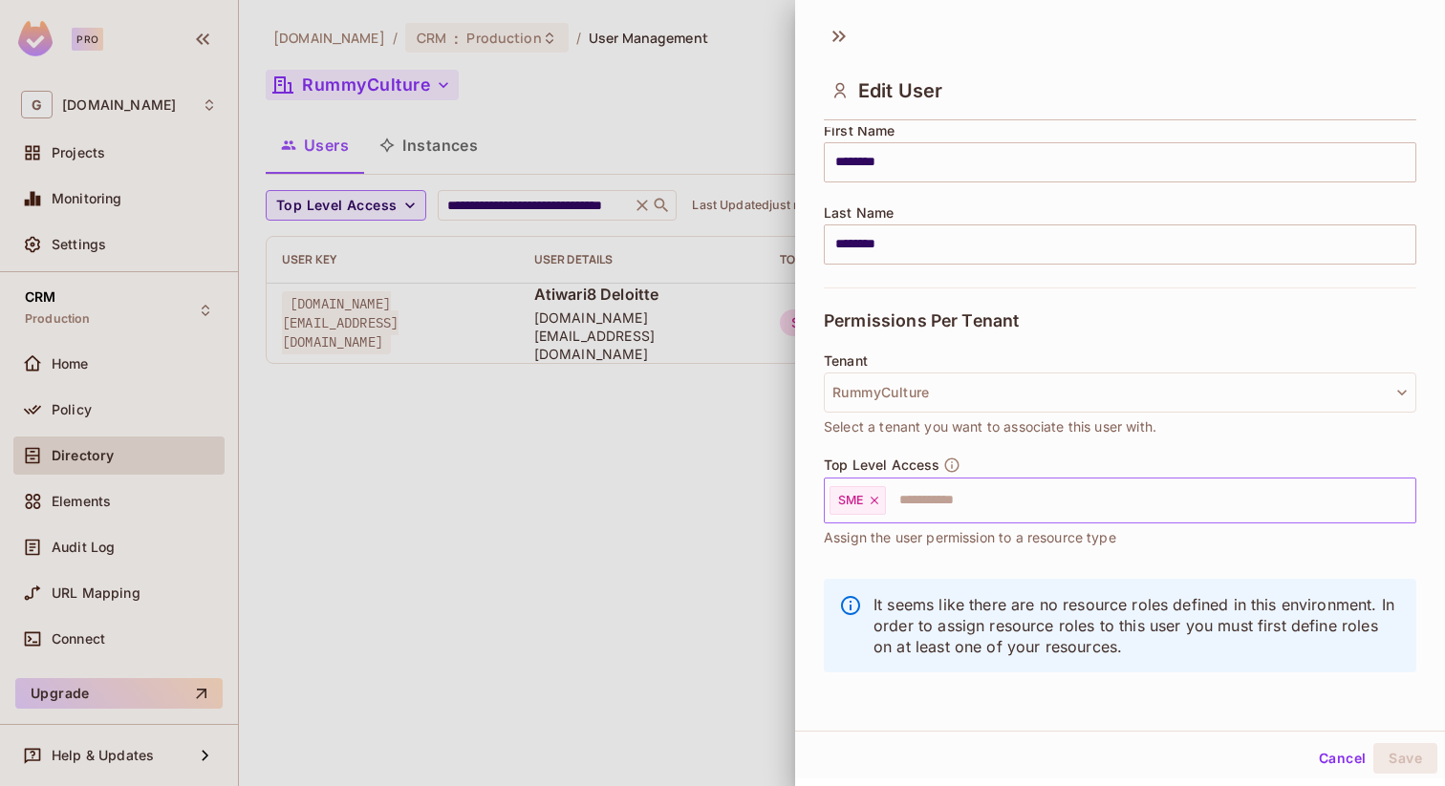
click at [1011, 503] on input "text" at bounding box center [1133, 501] width 491 height 38
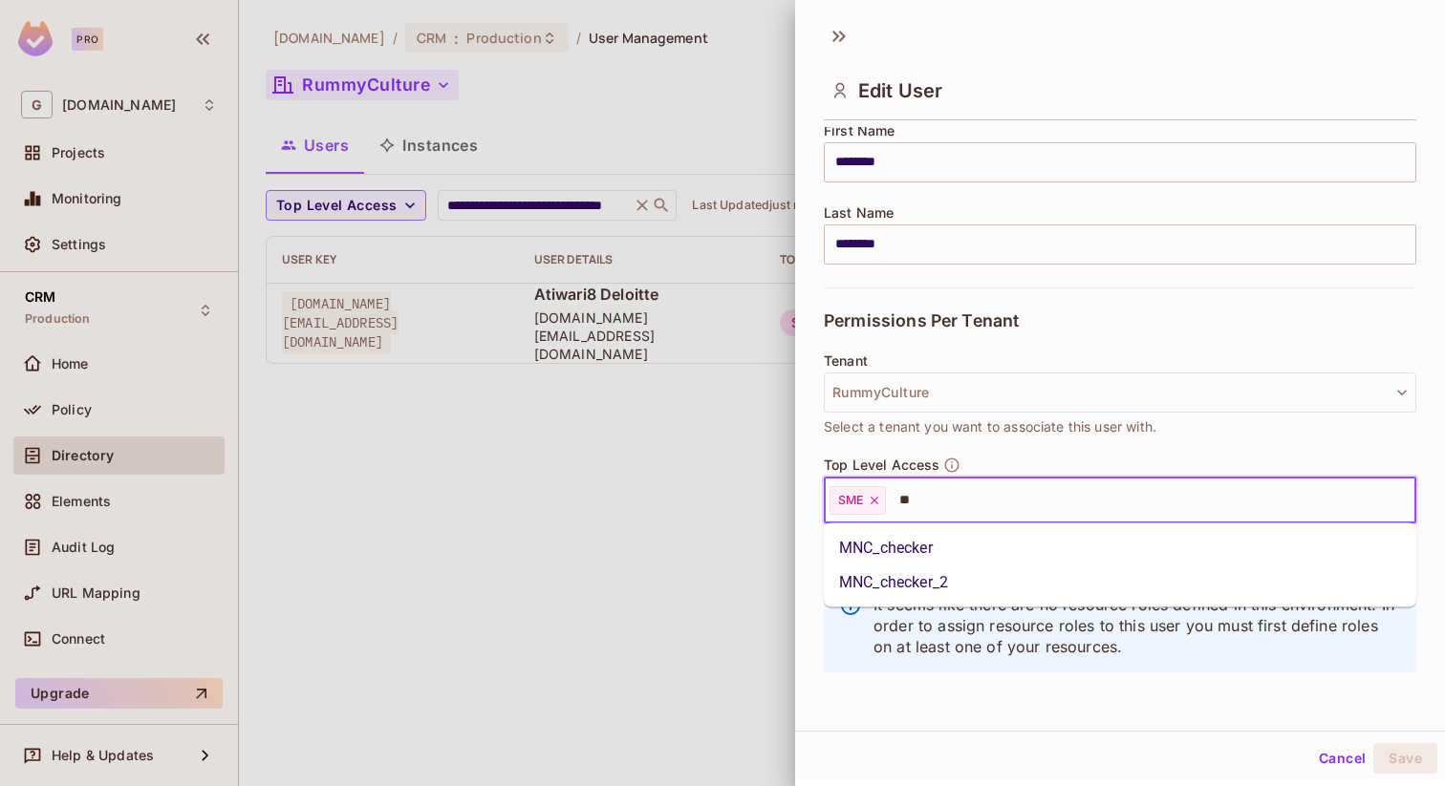
type input "***"
click at [994, 553] on li "MNC_checker" at bounding box center [1120, 548] width 592 height 34
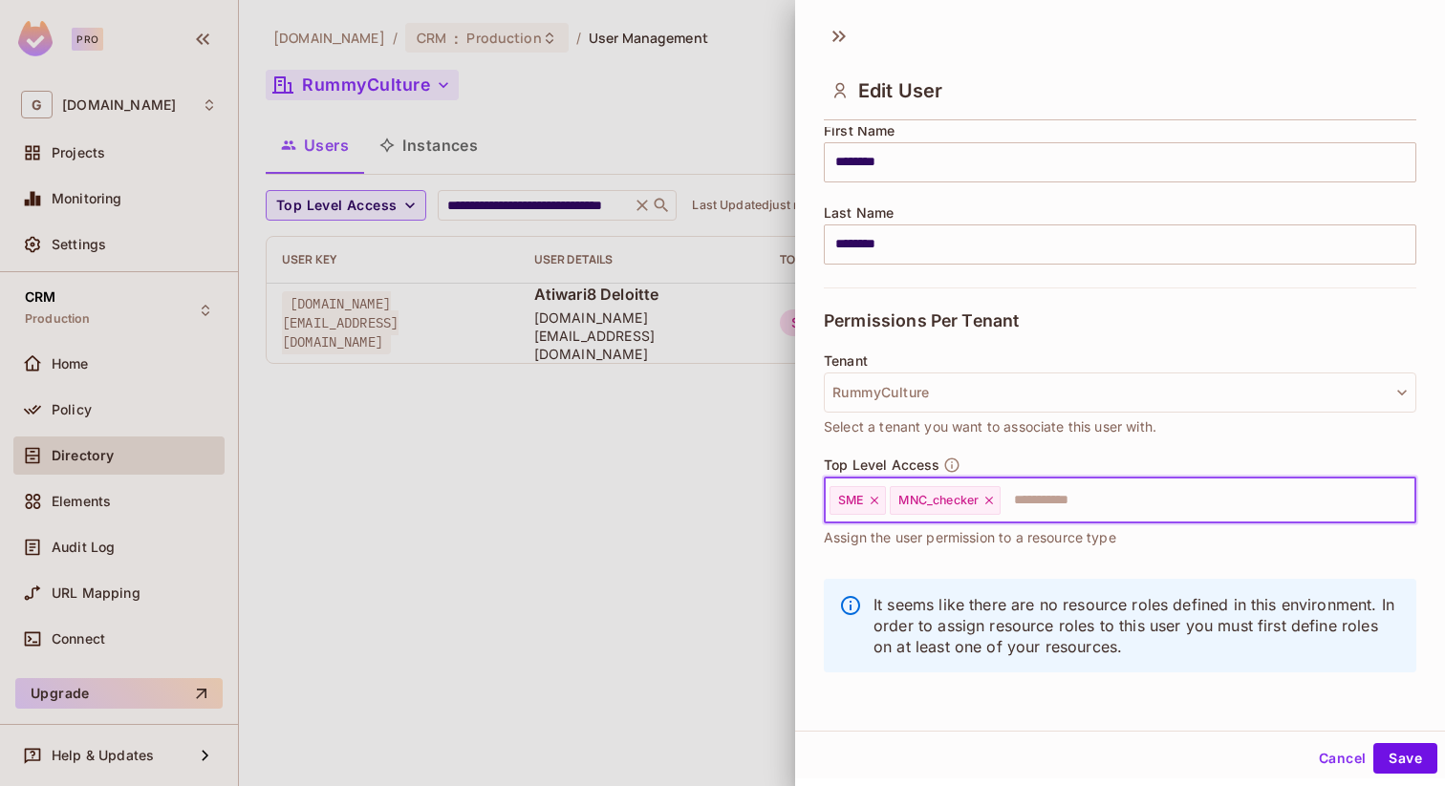
click at [1408, 777] on div "Cancel Save" at bounding box center [1120, 759] width 650 height 46
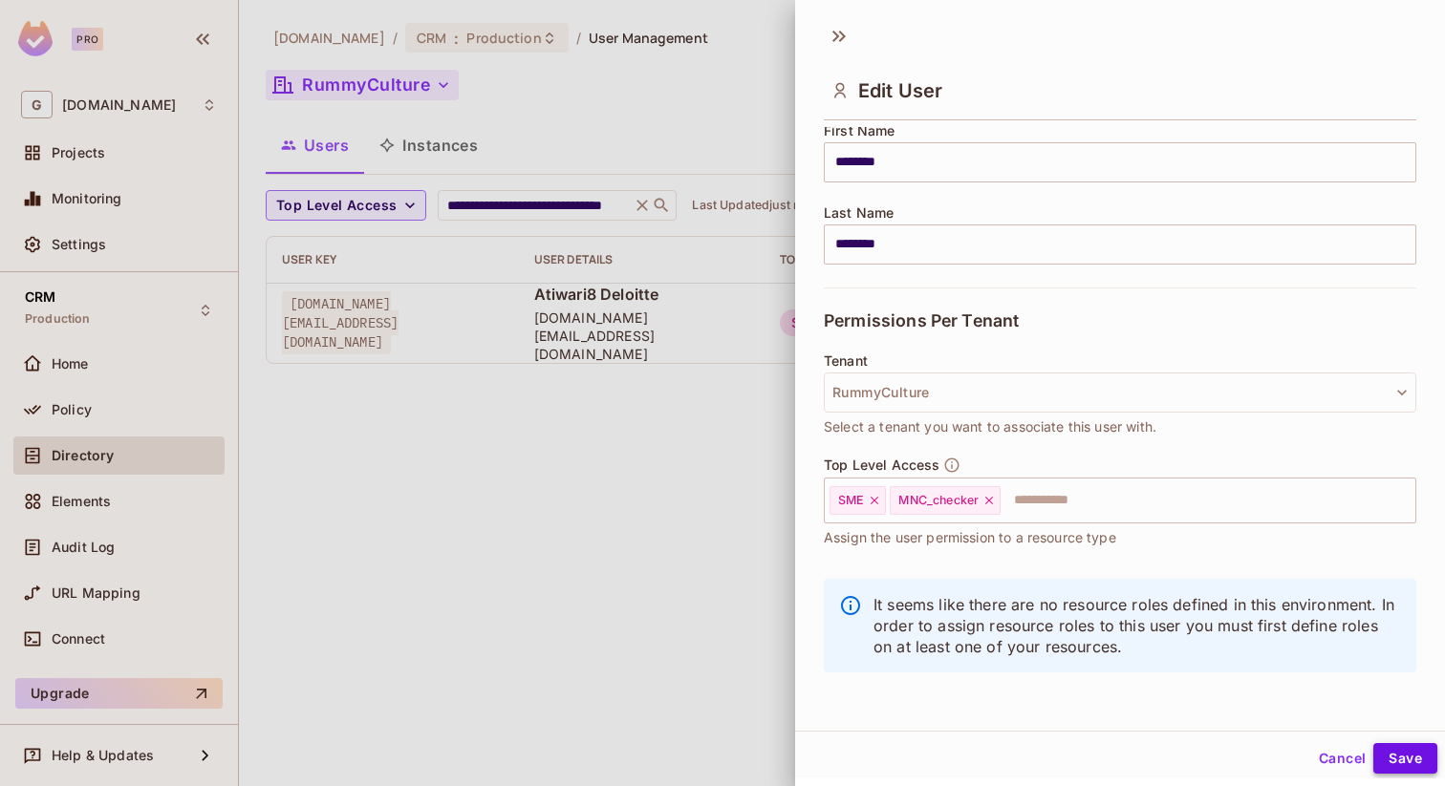
click at [1405, 755] on button "Save" at bounding box center [1405, 758] width 64 height 31
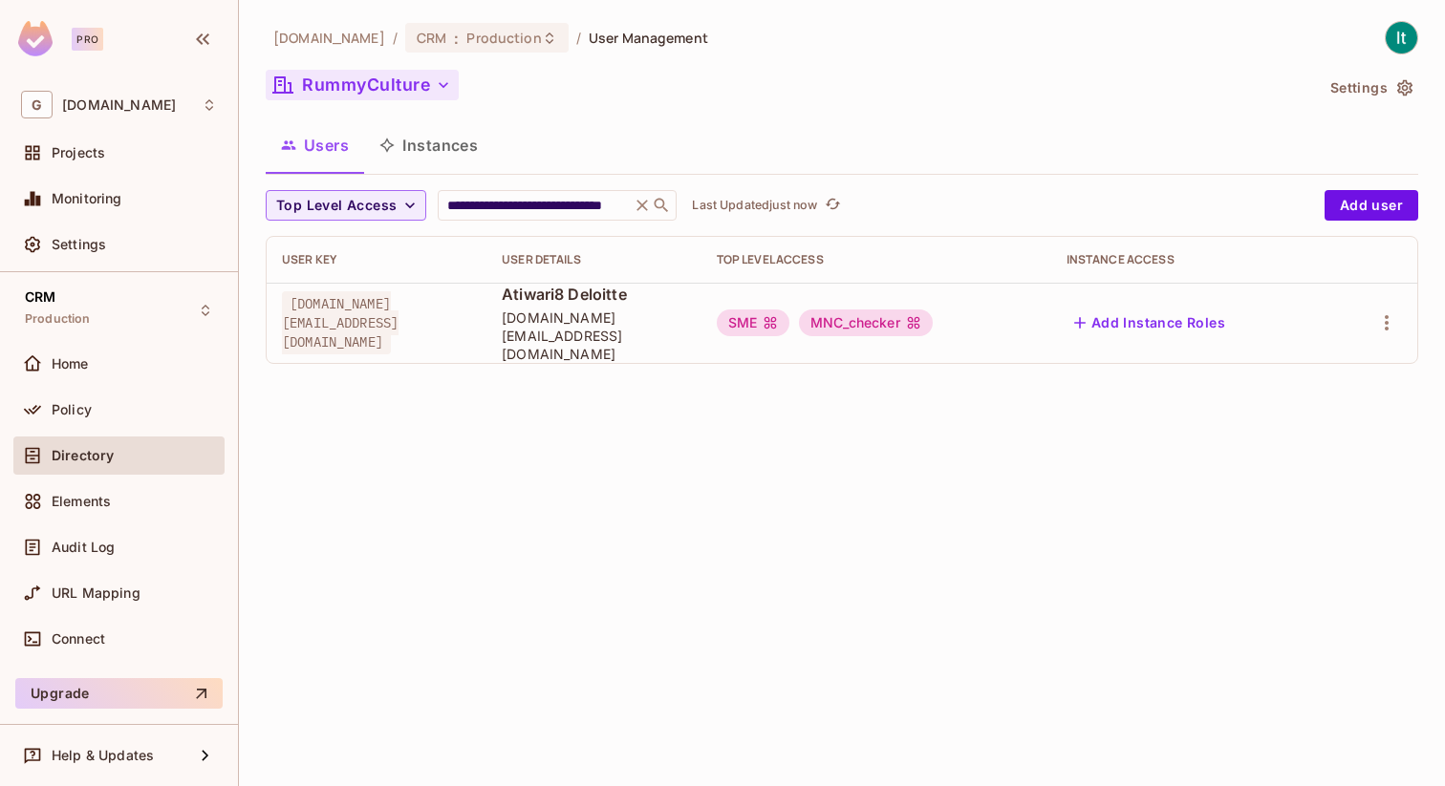
click at [434, 91] on icon "button" at bounding box center [443, 84] width 19 height 19
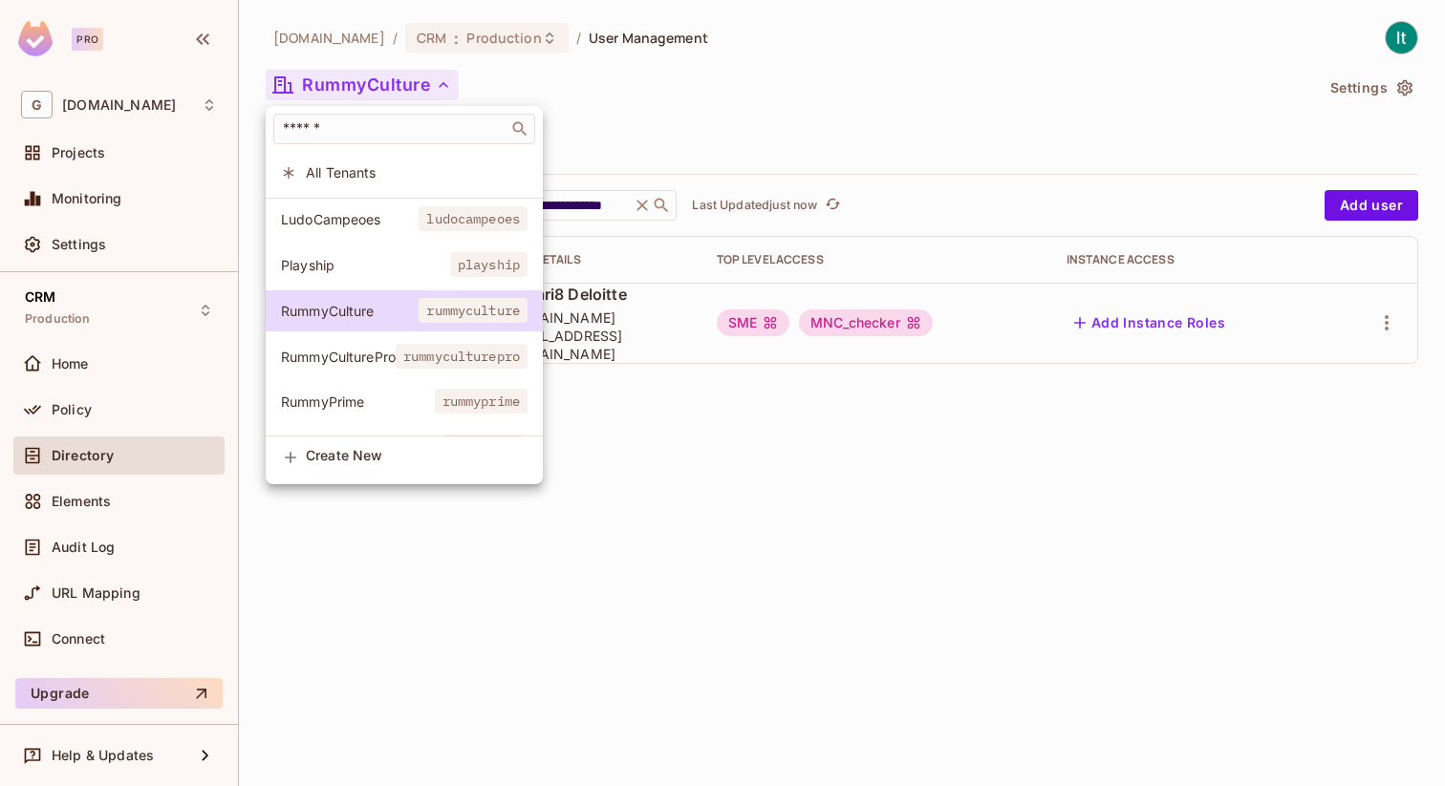
click at [357, 358] on span "RummyCulturePro" at bounding box center [338, 357] width 115 height 18
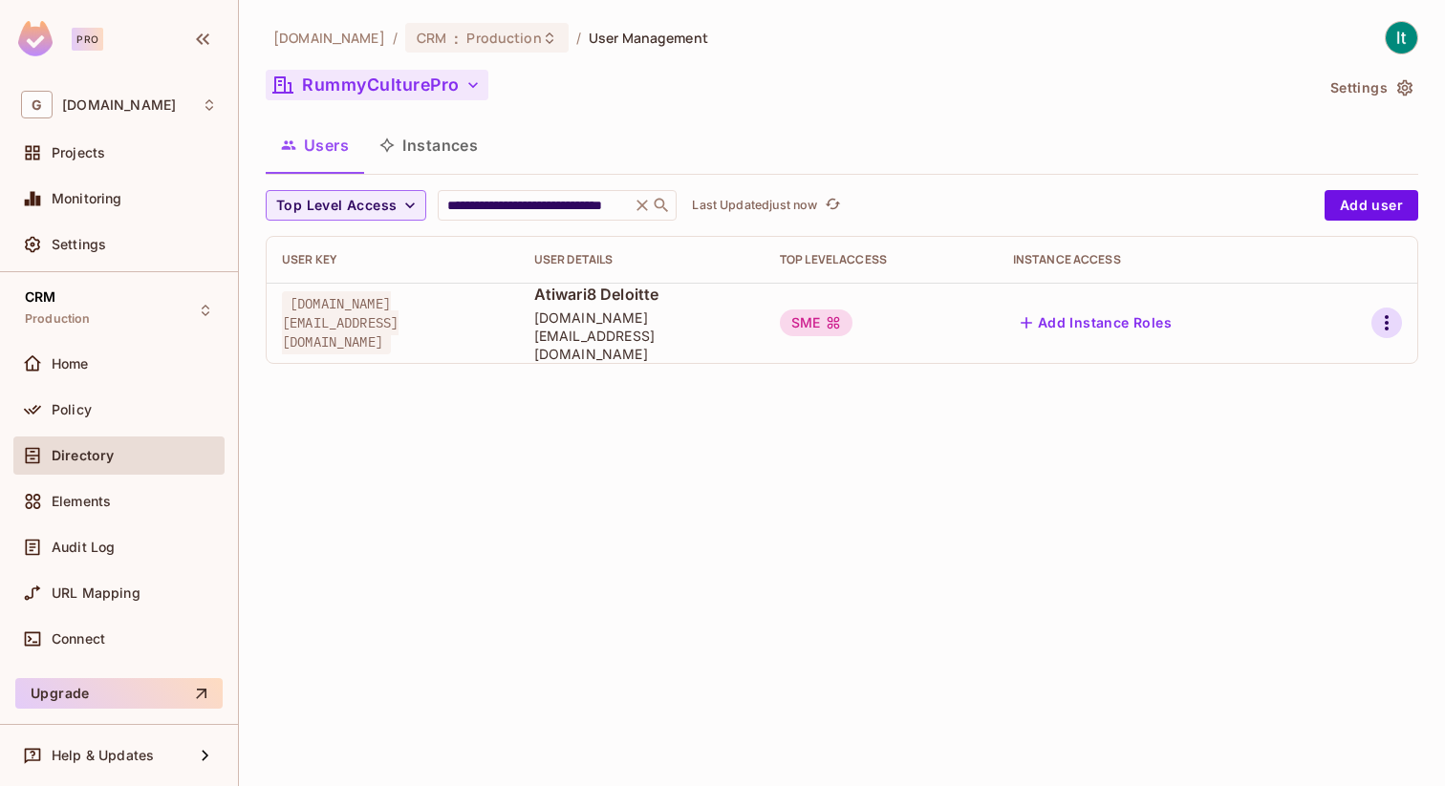
click at [1390, 321] on icon "button" at bounding box center [1386, 322] width 23 height 23
click at [1319, 368] on li "Edit" at bounding box center [1303, 358] width 169 height 42
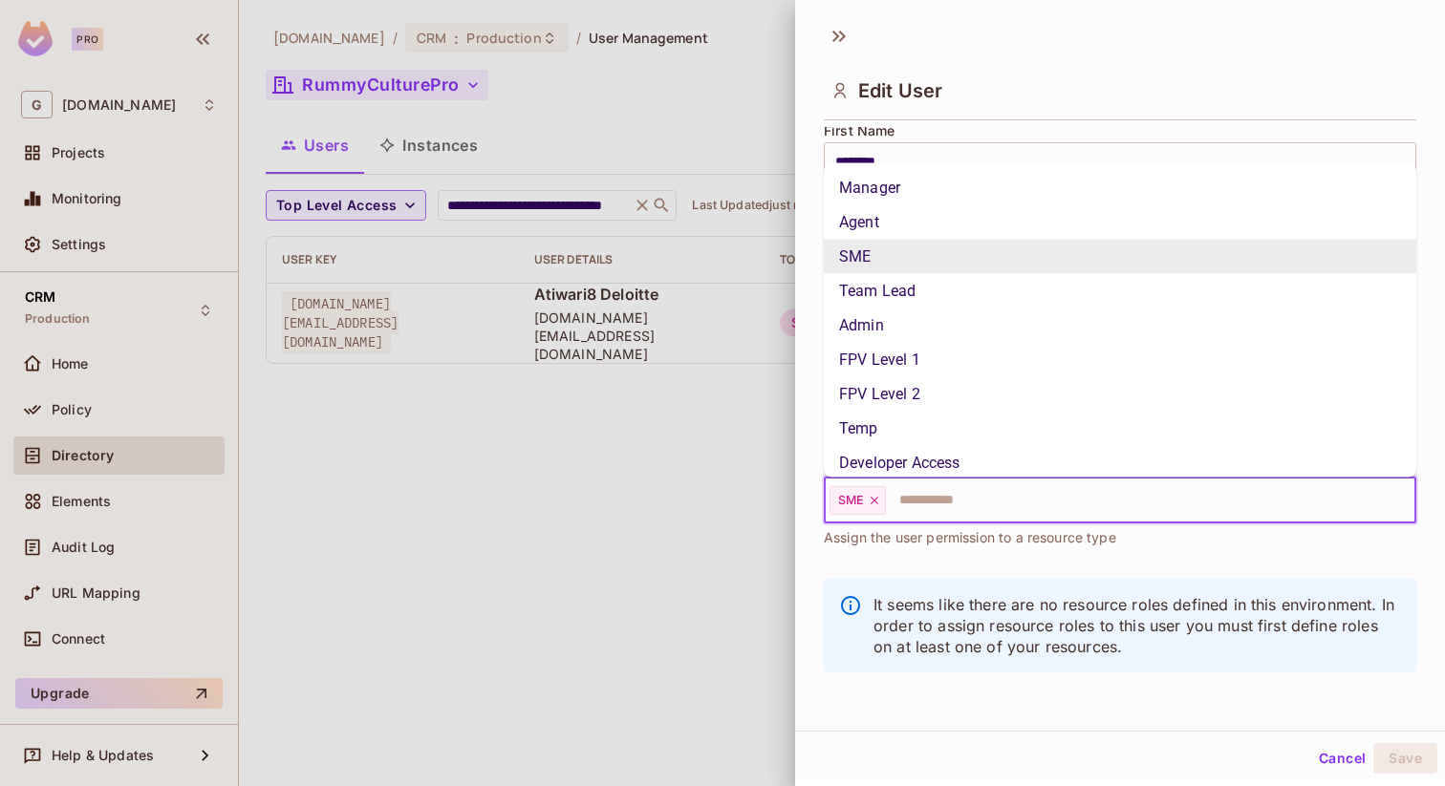
click at [1121, 502] on input "text" at bounding box center [1133, 501] width 491 height 38
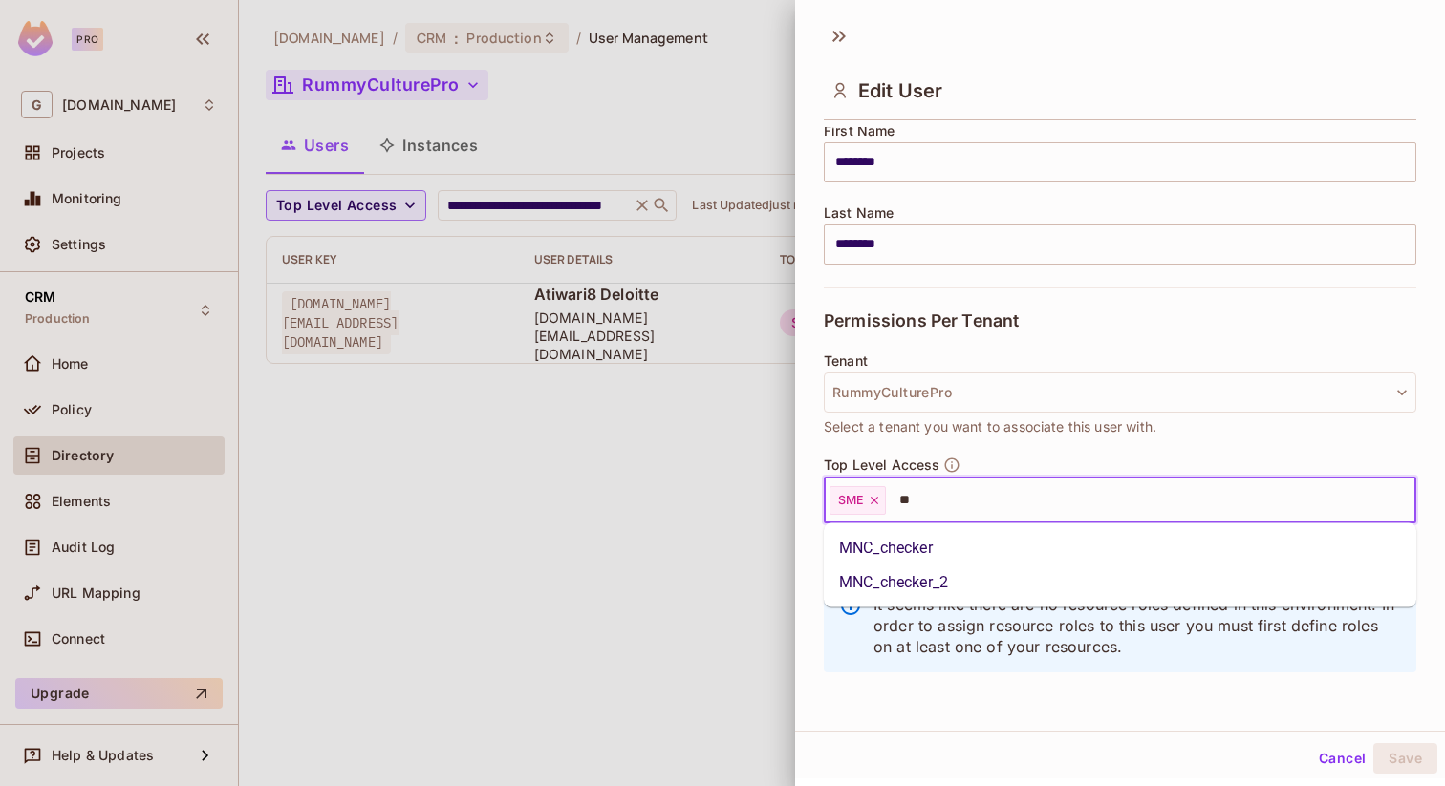
type input "***"
click at [1120, 559] on li "MNC_checker" at bounding box center [1120, 548] width 592 height 34
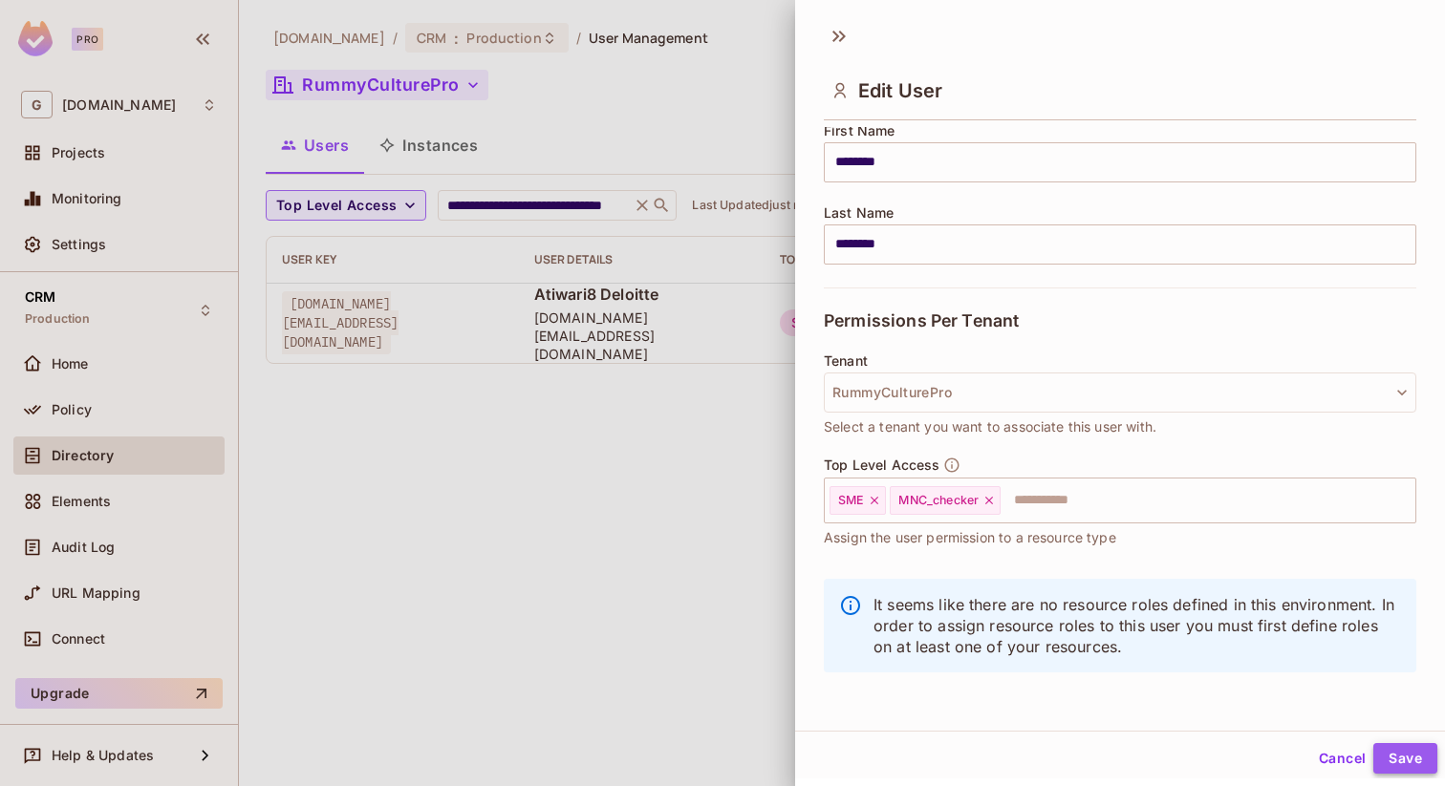
click at [1409, 753] on button "Save" at bounding box center [1405, 758] width 64 height 31
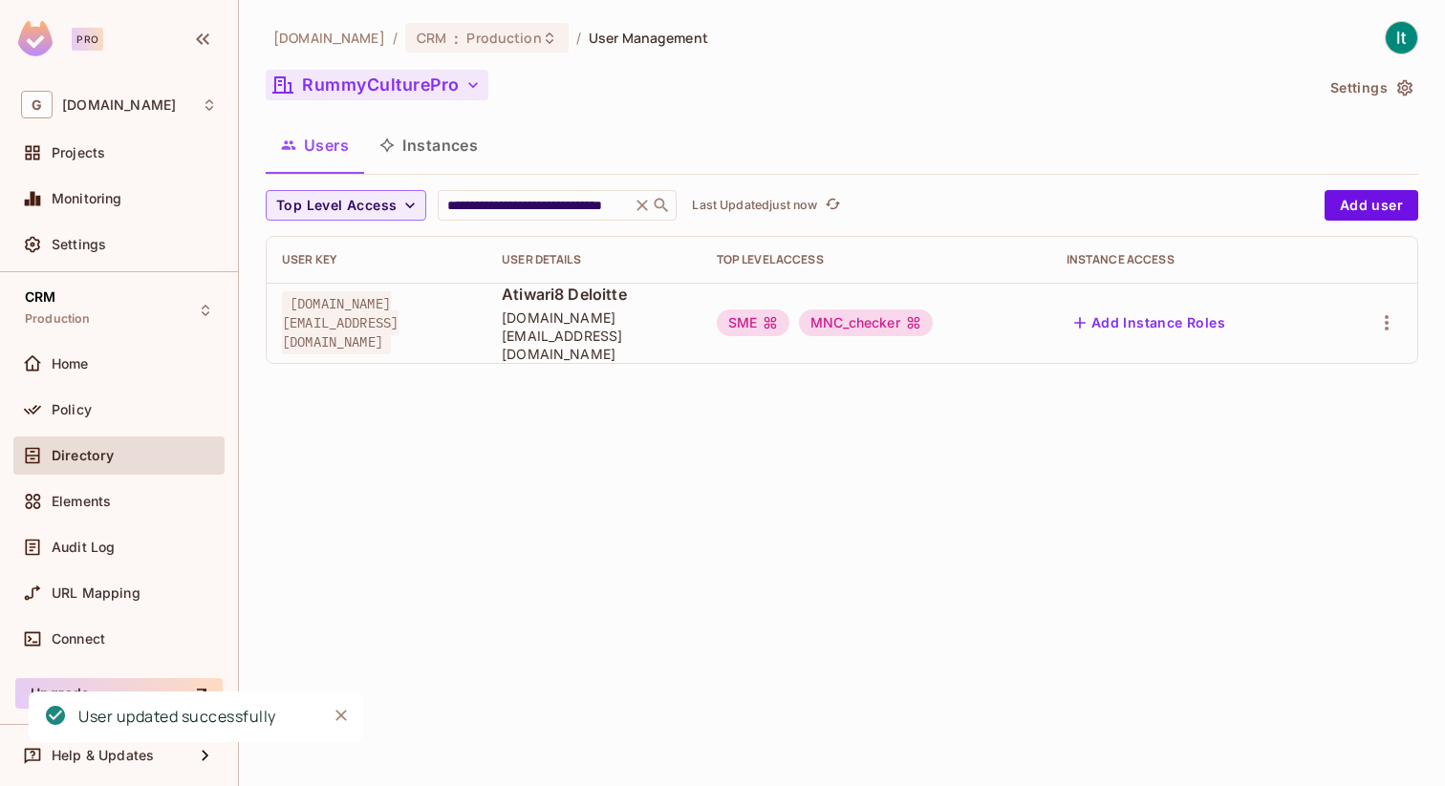
click at [466, 82] on icon "button" at bounding box center [472, 84] width 19 height 19
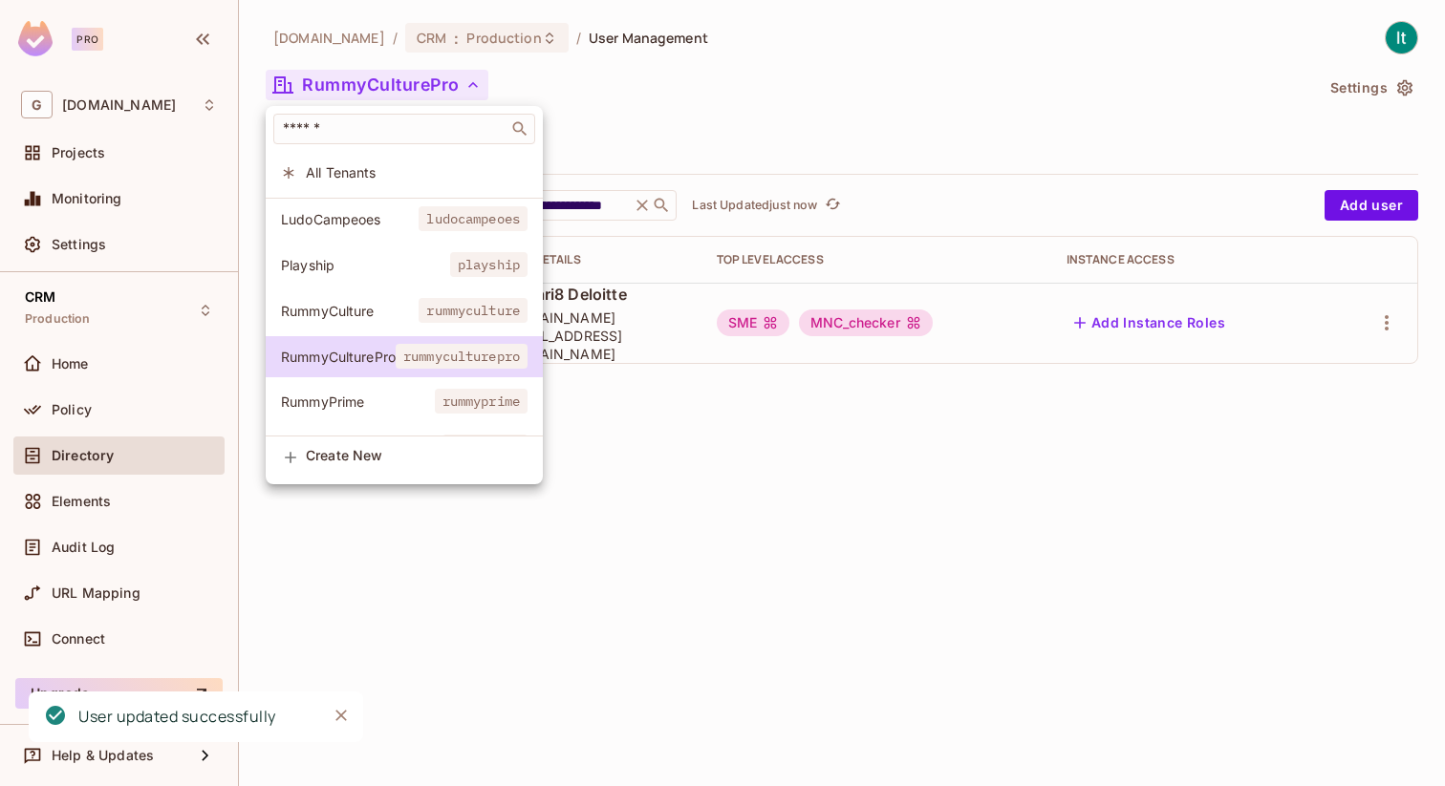
scroll to position [37, 0]
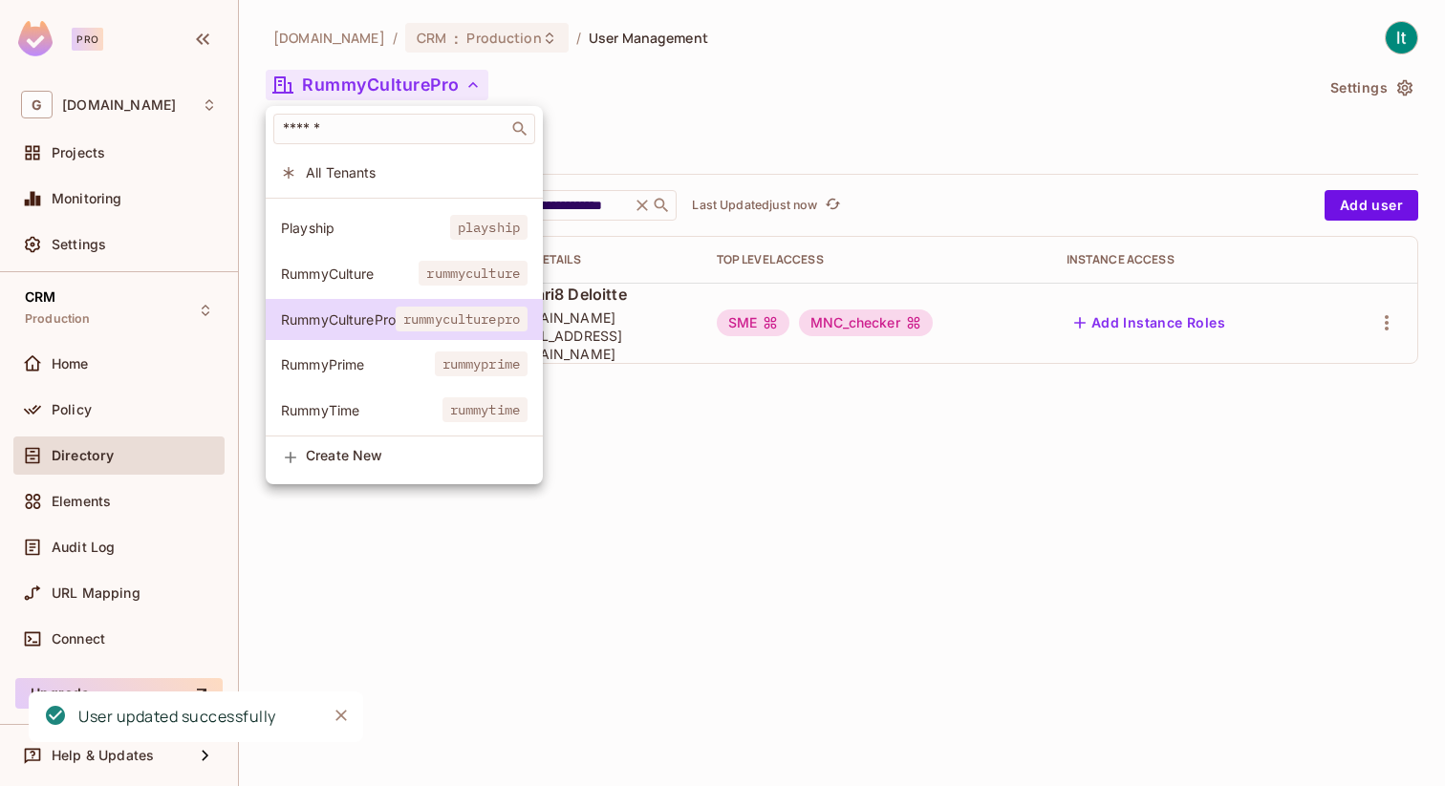
click at [354, 371] on span "RummyPrime" at bounding box center [358, 364] width 154 height 18
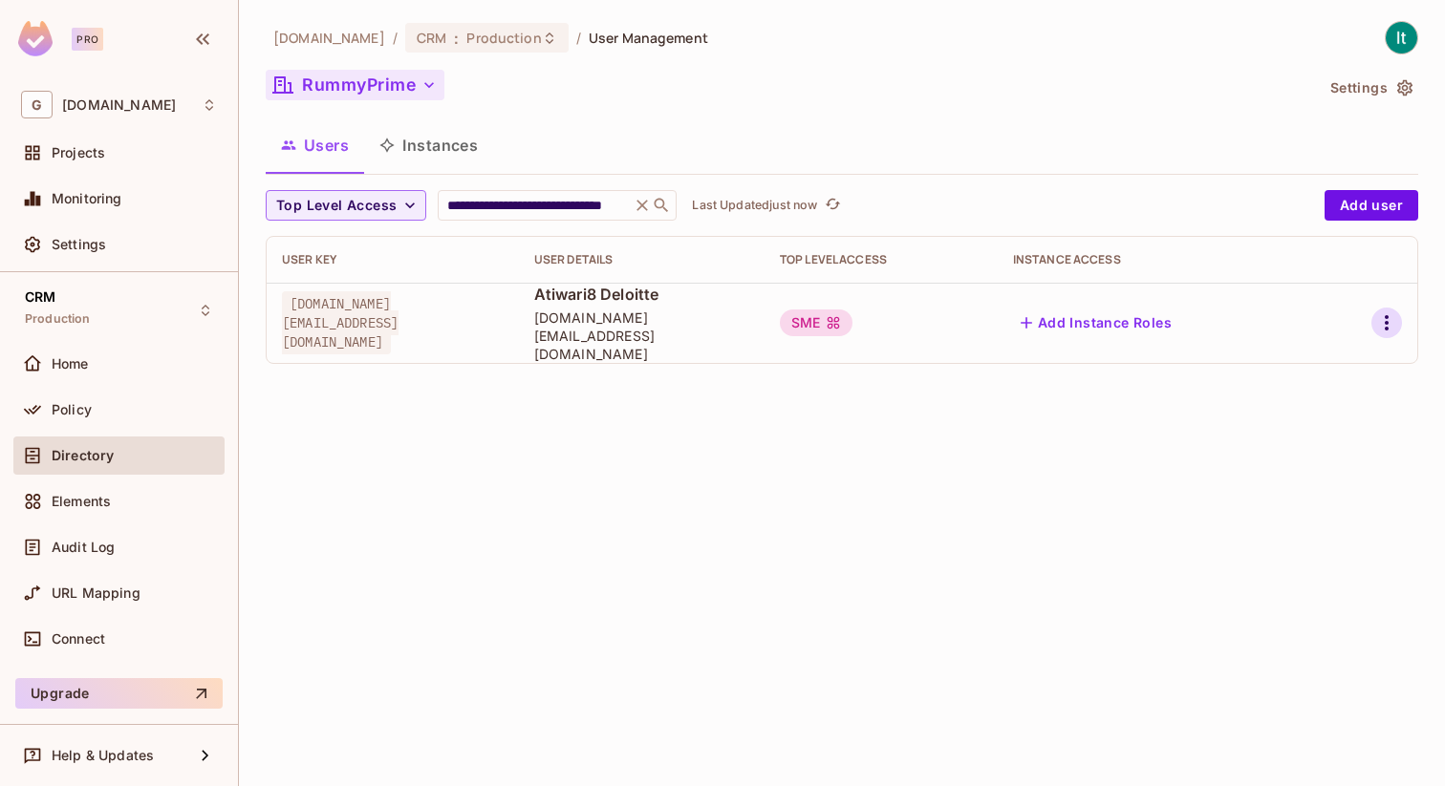
click at [1378, 320] on icon "button" at bounding box center [1386, 322] width 23 height 23
click at [1280, 366] on div "Edit" at bounding box center [1286, 358] width 26 height 19
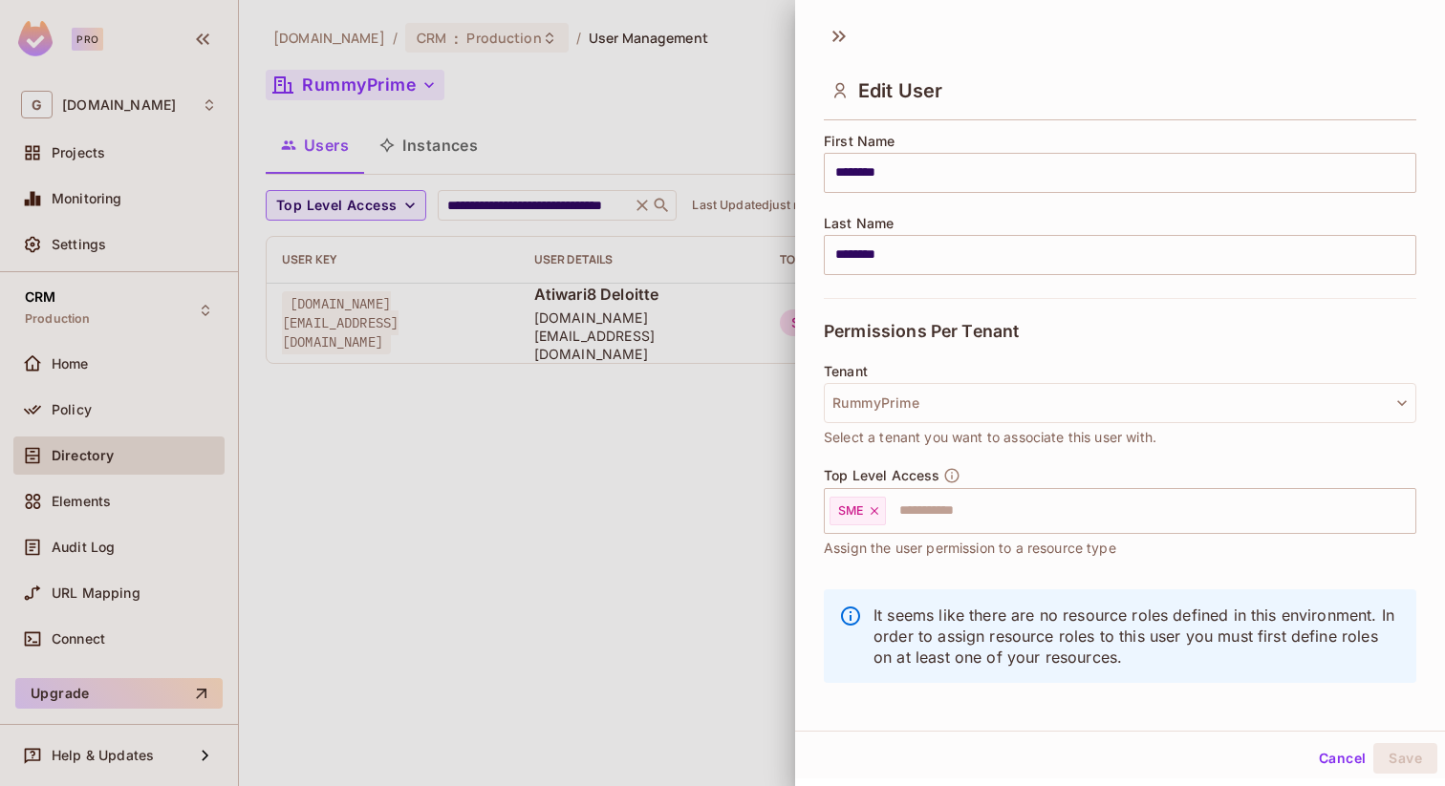
scroll to position [246, 0]
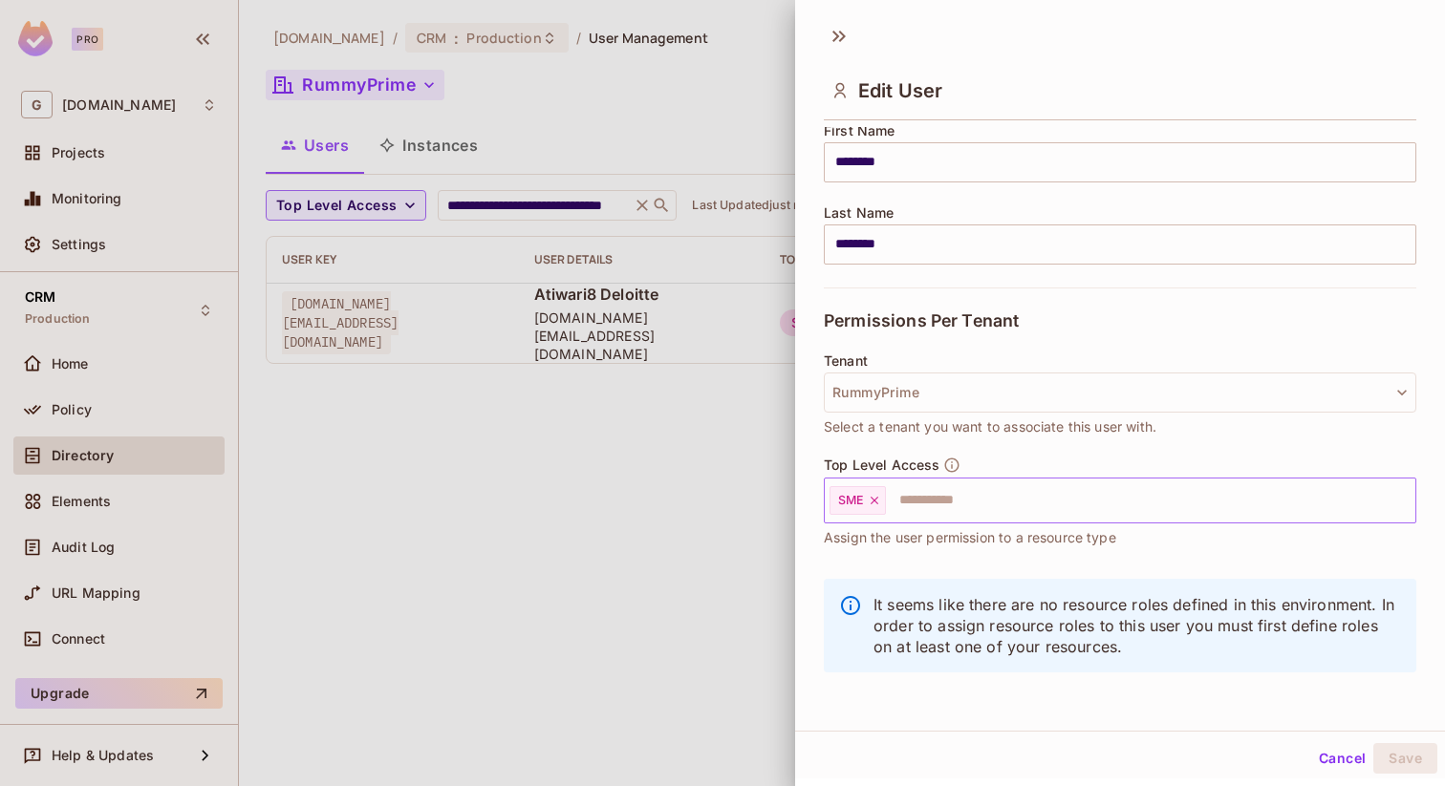
click at [1036, 513] on input "text" at bounding box center [1133, 501] width 491 height 38
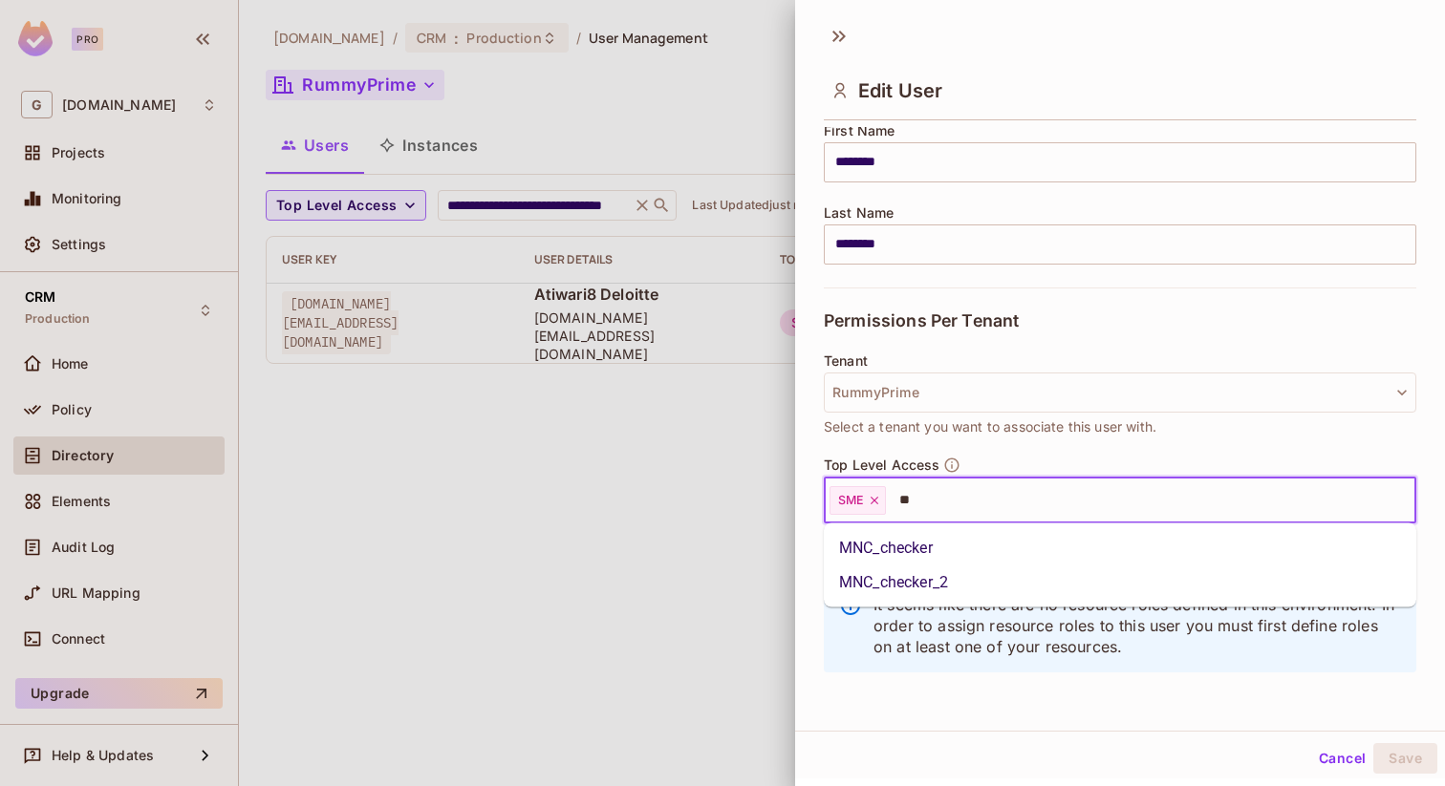
type input "***"
click at [1039, 552] on li "MNC_checker" at bounding box center [1120, 548] width 592 height 34
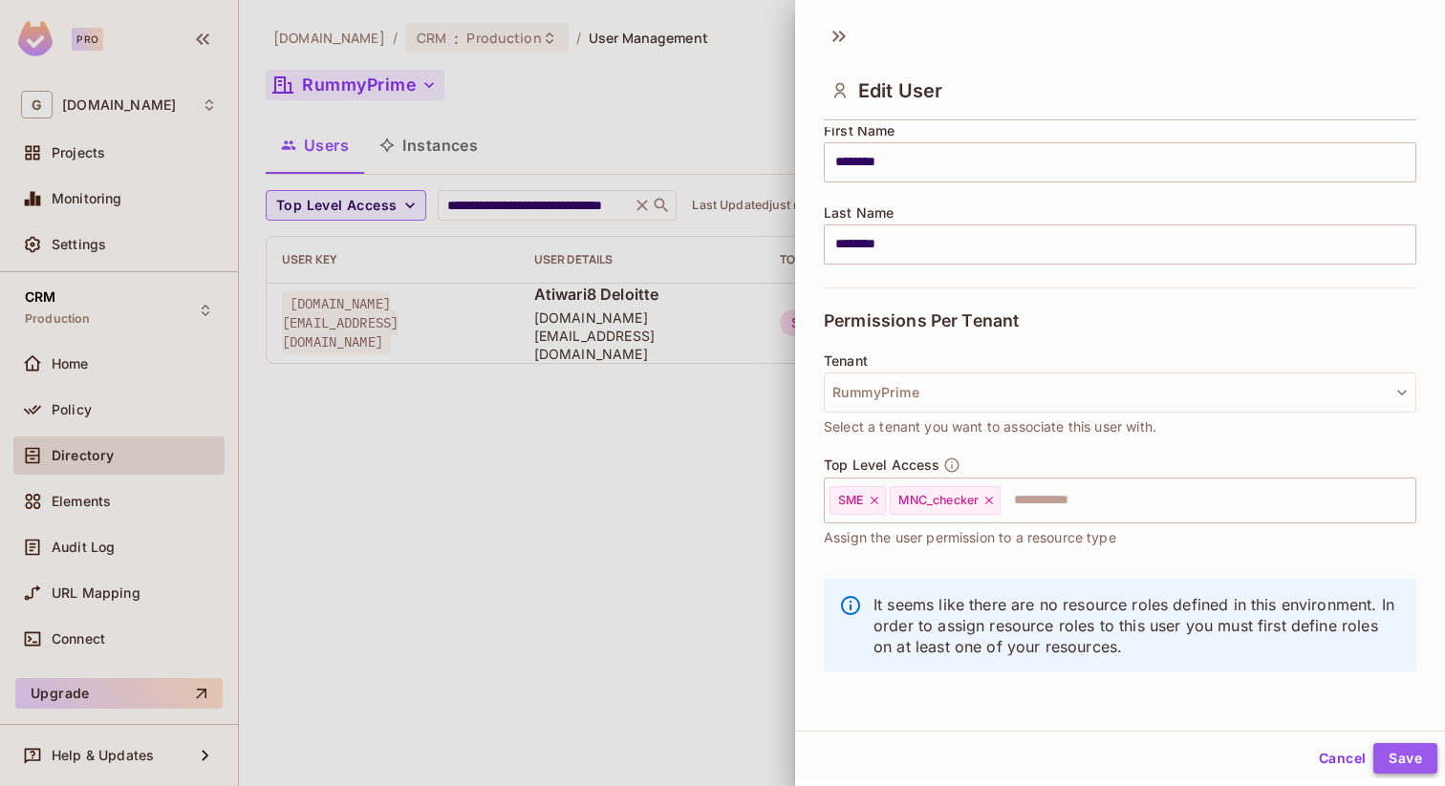
click at [1430, 749] on button "Save" at bounding box center [1405, 758] width 64 height 31
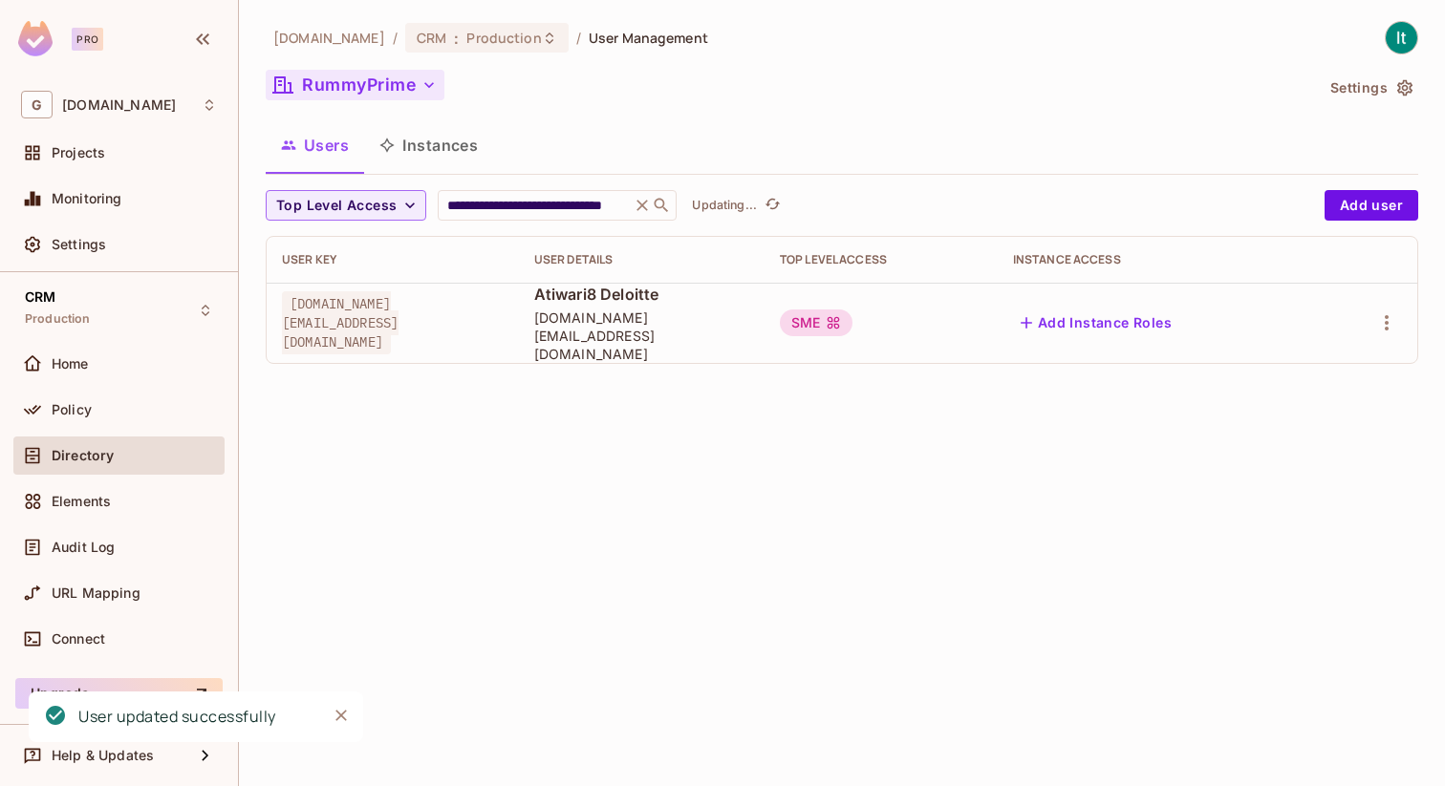
click at [417, 100] on div "RummyPrime" at bounding box center [789, 88] width 1047 height 36
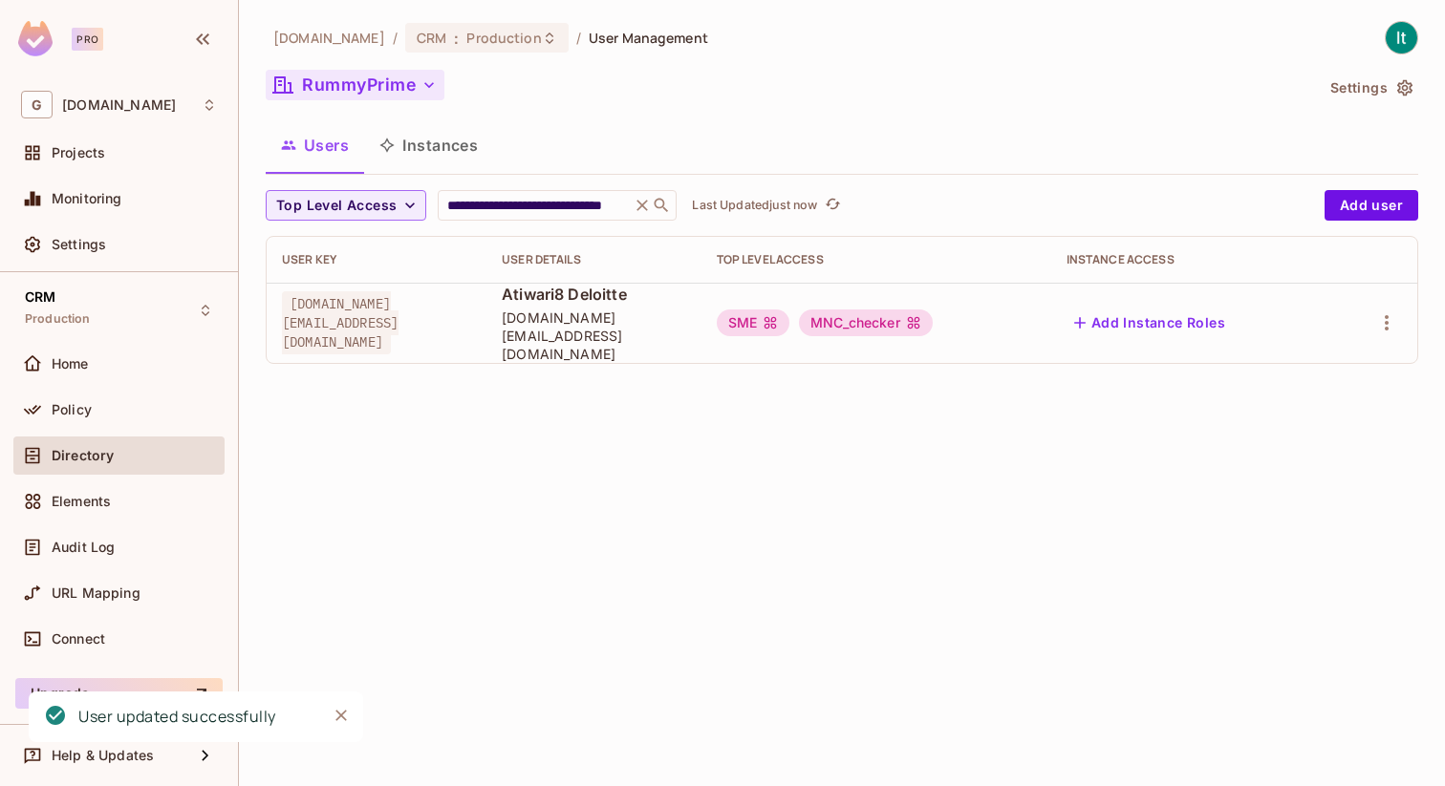
click at [419, 87] on icon "button" at bounding box center [428, 84] width 19 height 19
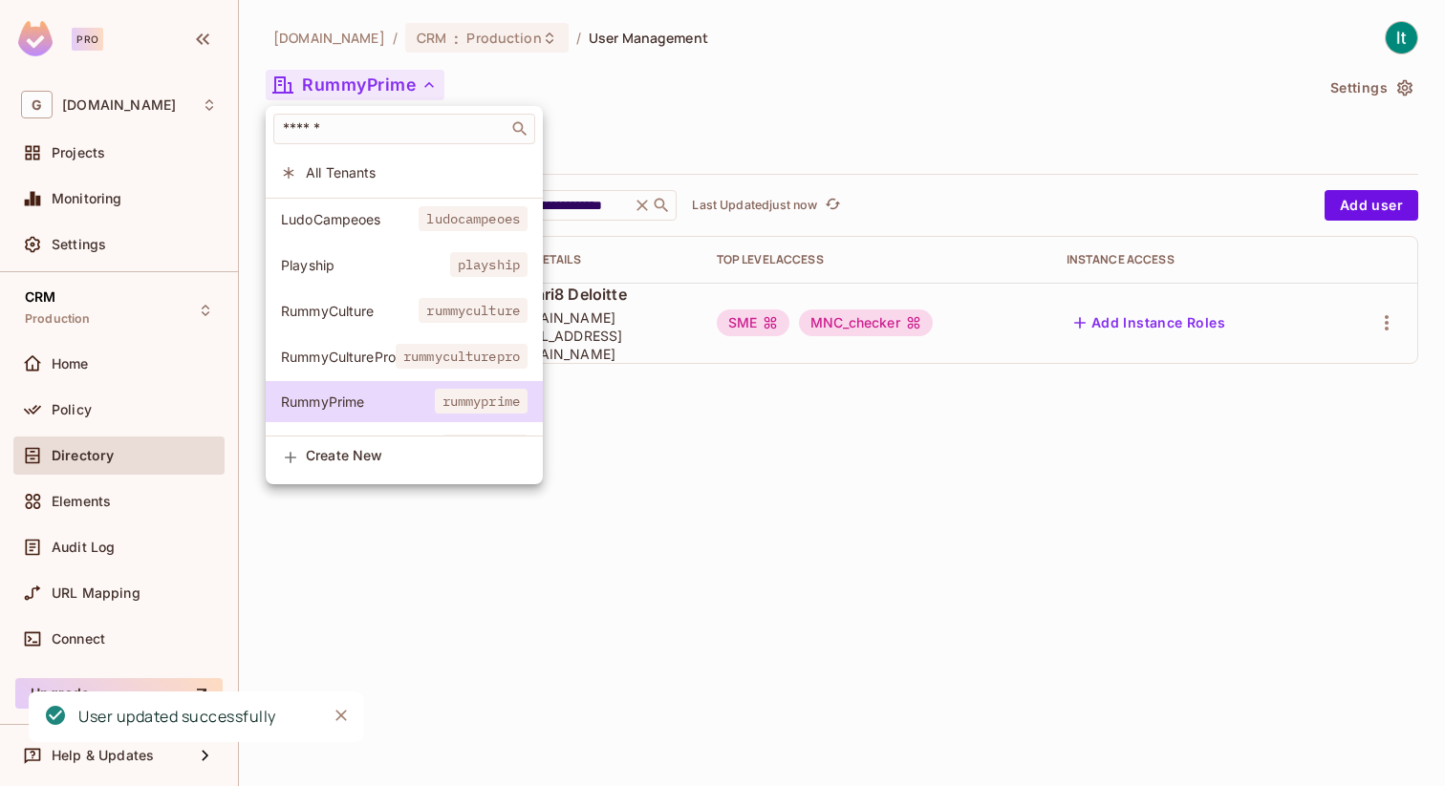
scroll to position [37, 0]
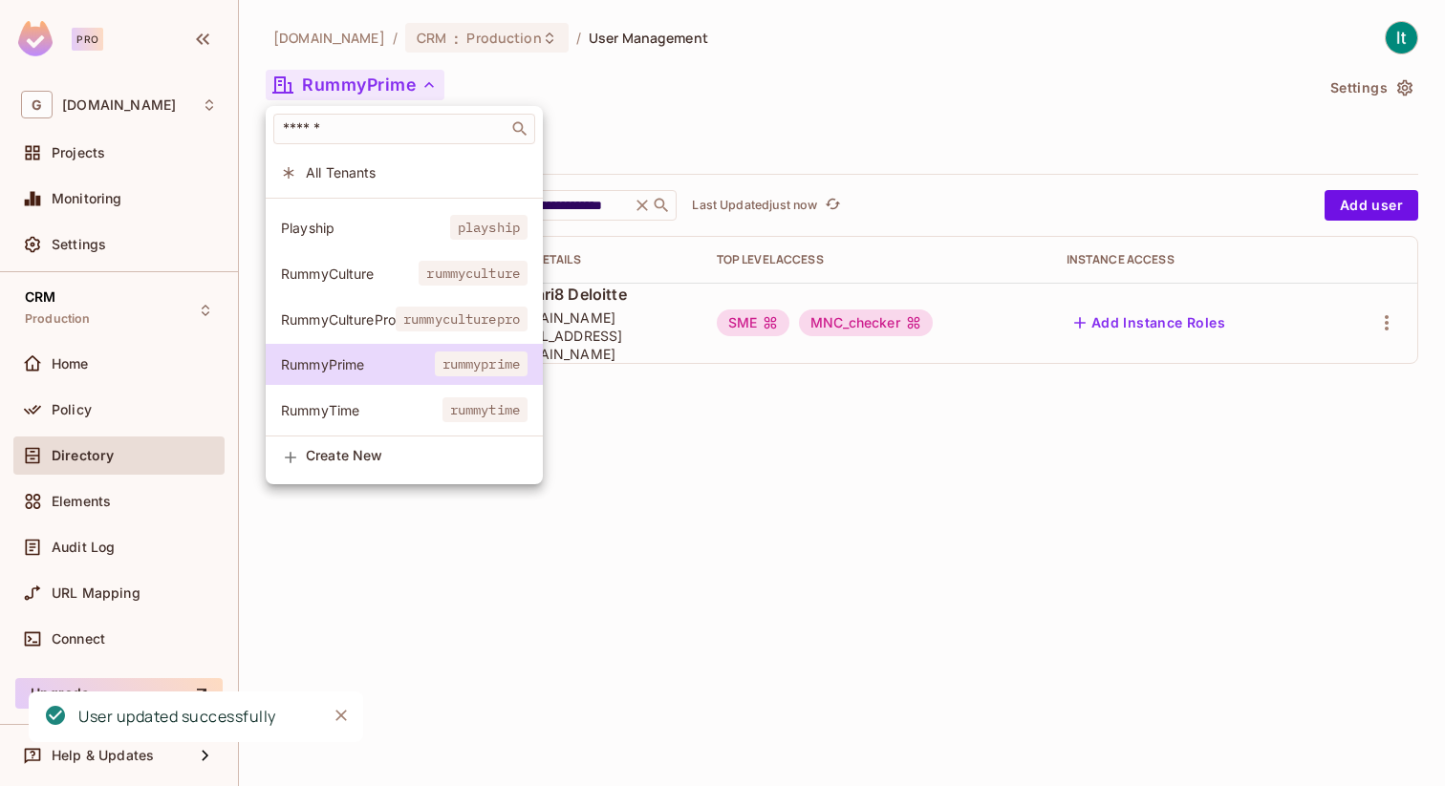
click at [353, 409] on span "RummyTime" at bounding box center [361, 410] width 161 height 18
